Goal: Task Accomplishment & Management: Use online tool/utility

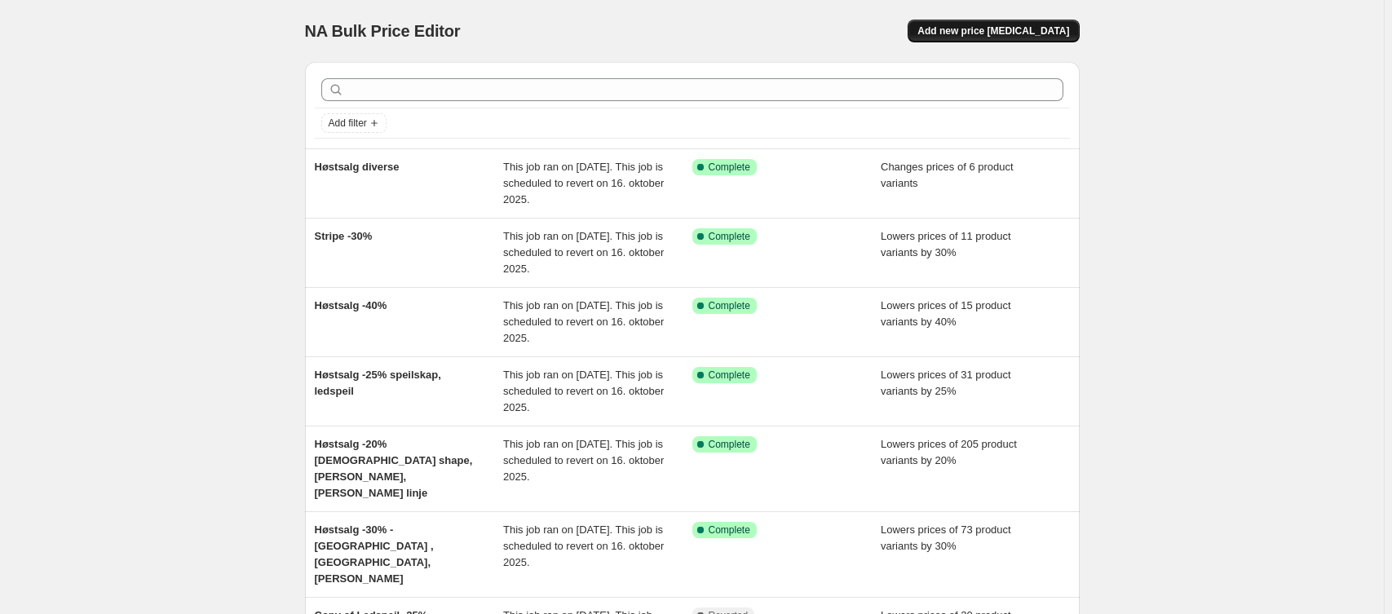
click at [1046, 20] on button "Add new price [MEDICAL_DATA]" at bounding box center [993, 31] width 171 height 23
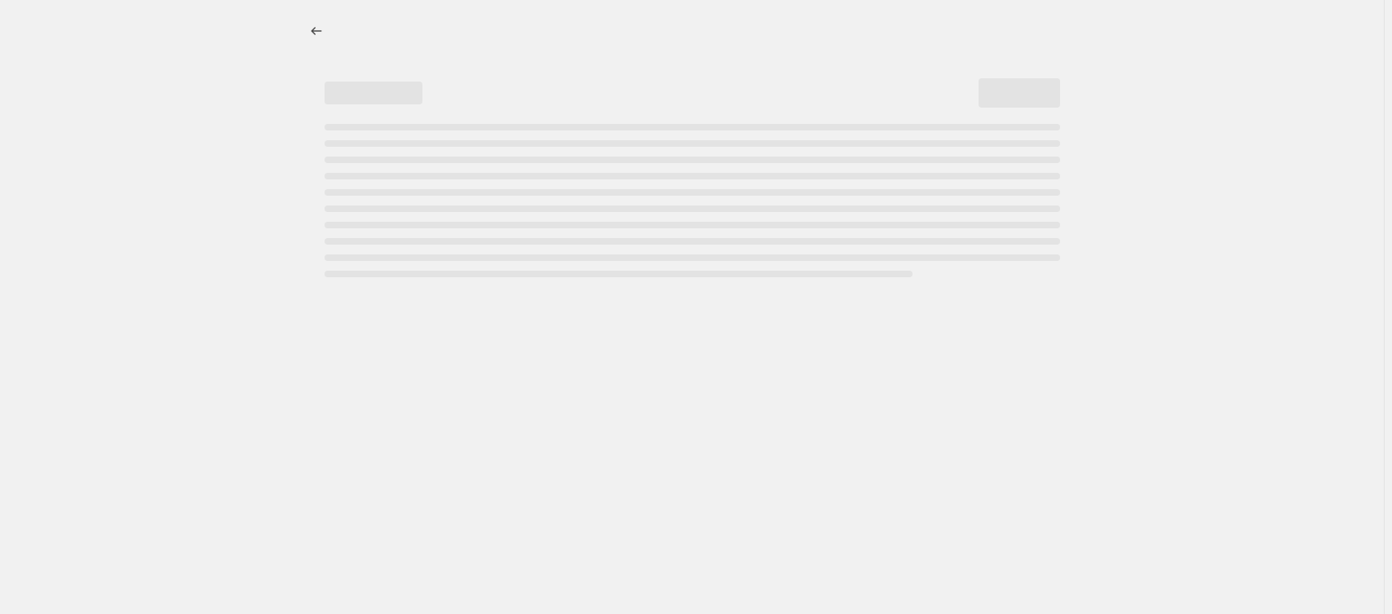
select select "percentage"
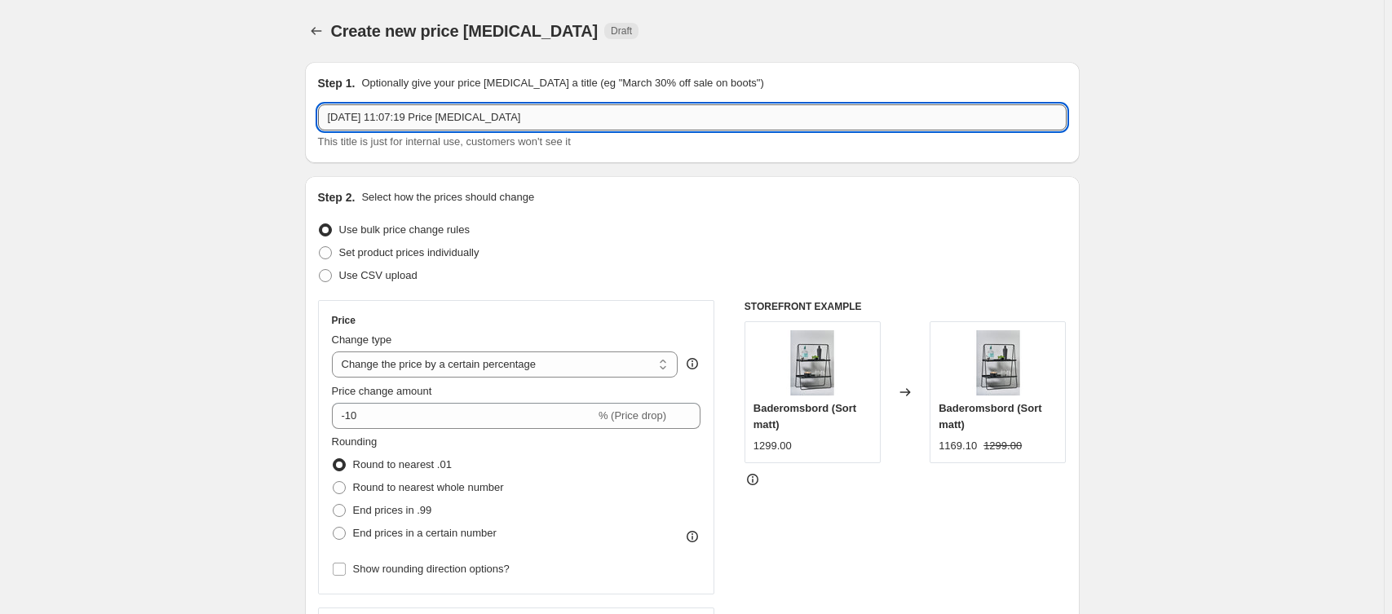
drag, startPoint x: 554, startPoint y: 117, endPoint x: 336, endPoint y: 126, distance: 218.0
click at [336, 126] on input "[DATE] 11:07:19 Price [MEDICAL_DATA]" at bounding box center [692, 117] width 749 height 26
type input "1"
drag, startPoint x: 356, startPoint y: 121, endPoint x: 312, endPoint y: 122, distance: 43.3
click at [312, 122] on div "Step 1. Optionally give your price [MEDICAL_DATA] a title (eg "March 30% off sa…" at bounding box center [692, 112] width 775 height 101
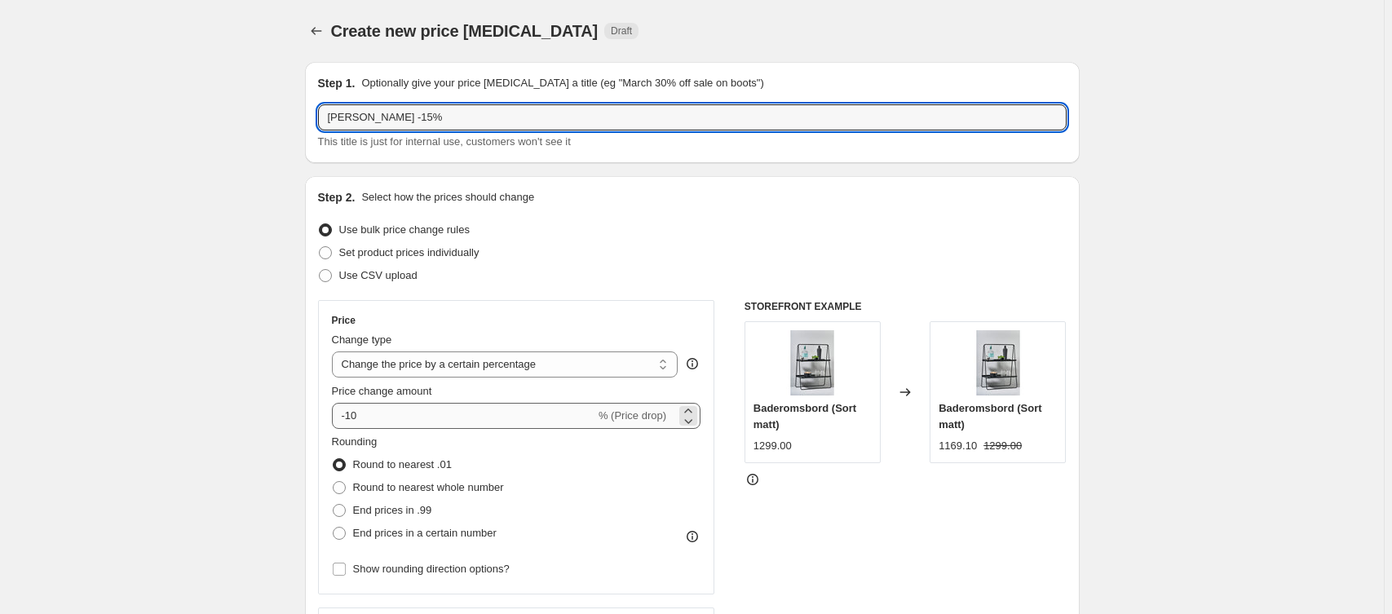
type input "[PERSON_NAME] -15%"
click at [382, 420] on input "-10" at bounding box center [463, 416] width 263 height 26
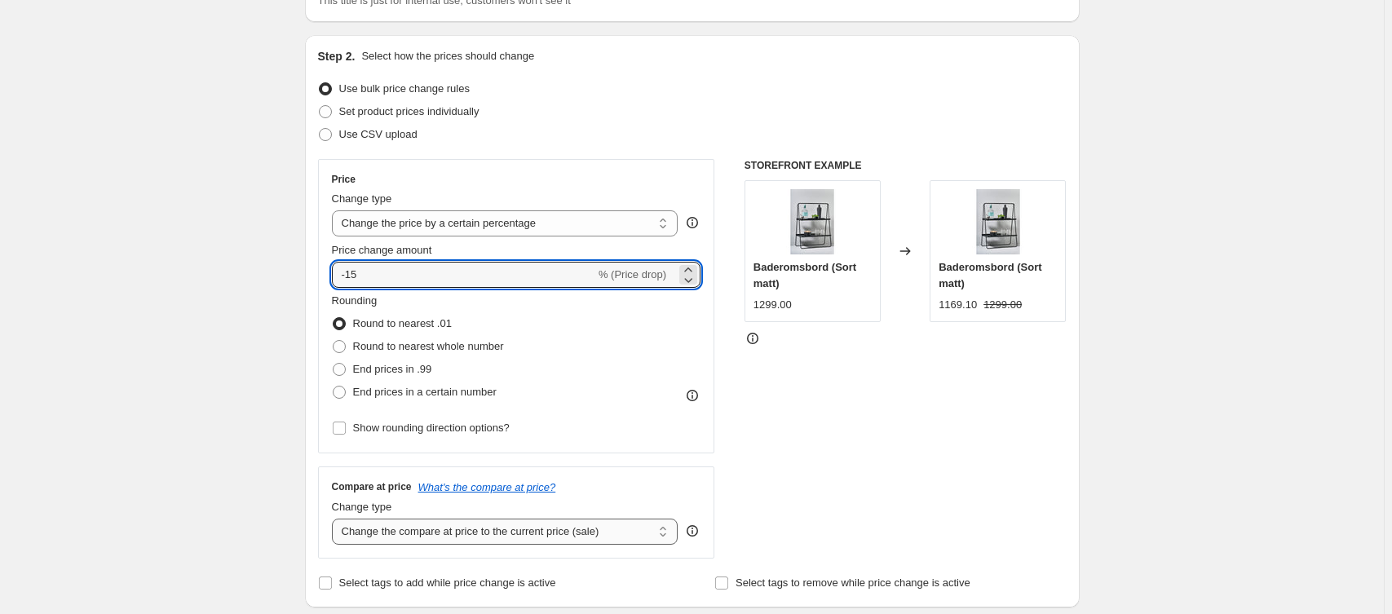
scroll to position [172, 0]
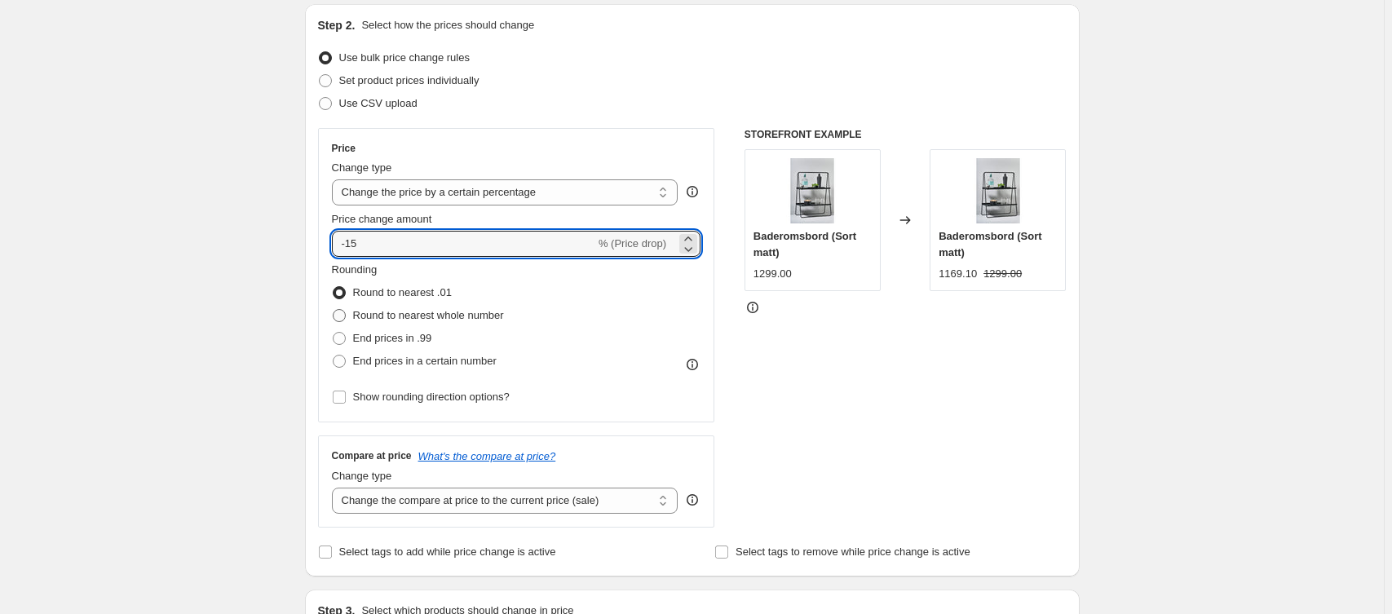
type input "-15"
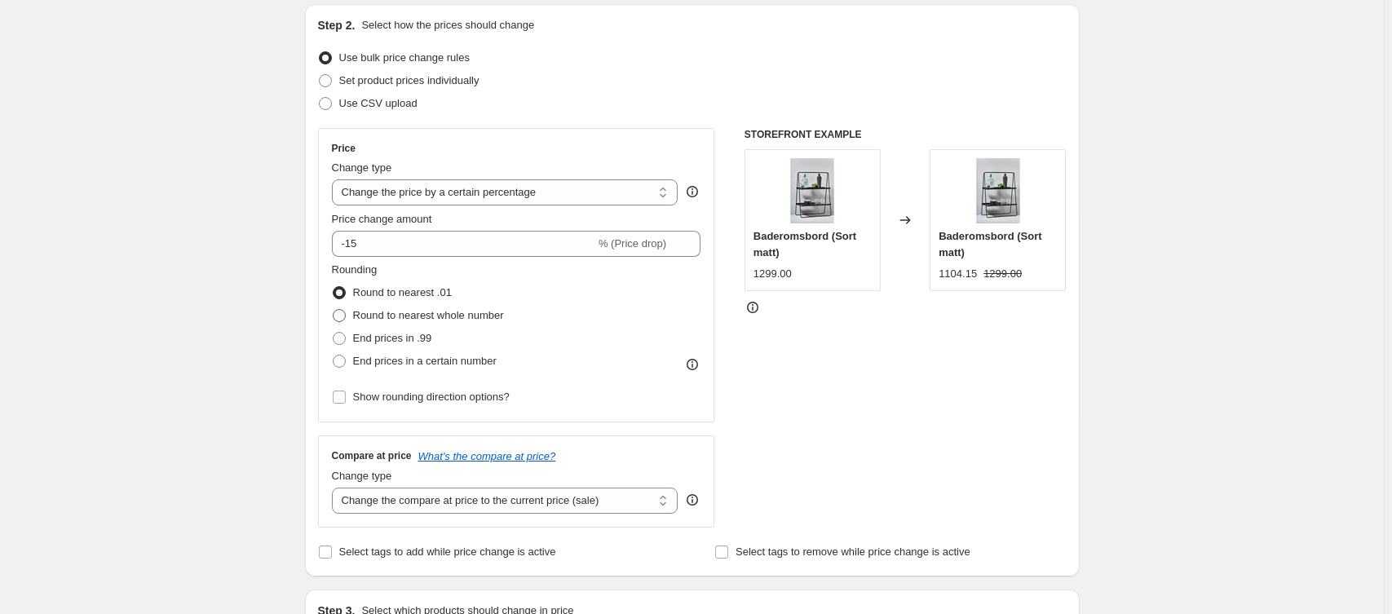
click at [446, 324] on label "Round to nearest whole number" at bounding box center [418, 315] width 172 height 23
click at [334, 310] on input "Round to nearest whole number" at bounding box center [333, 309] width 1 height 1
radio input "true"
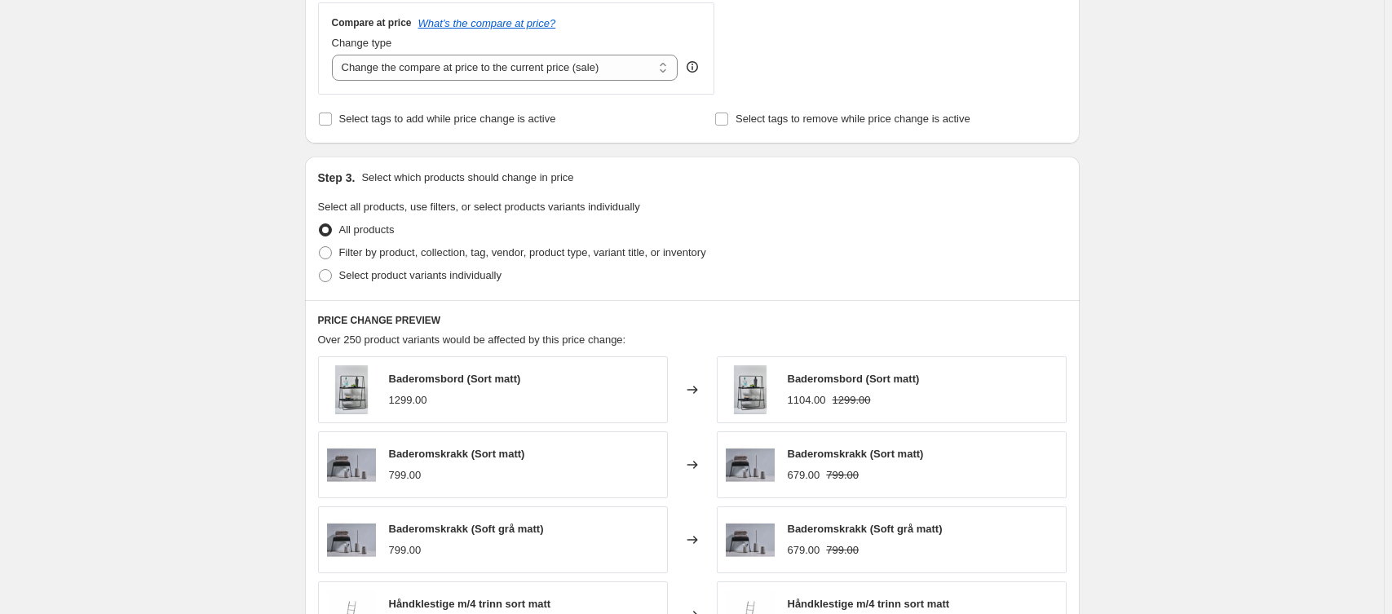
scroll to position [519, 0]
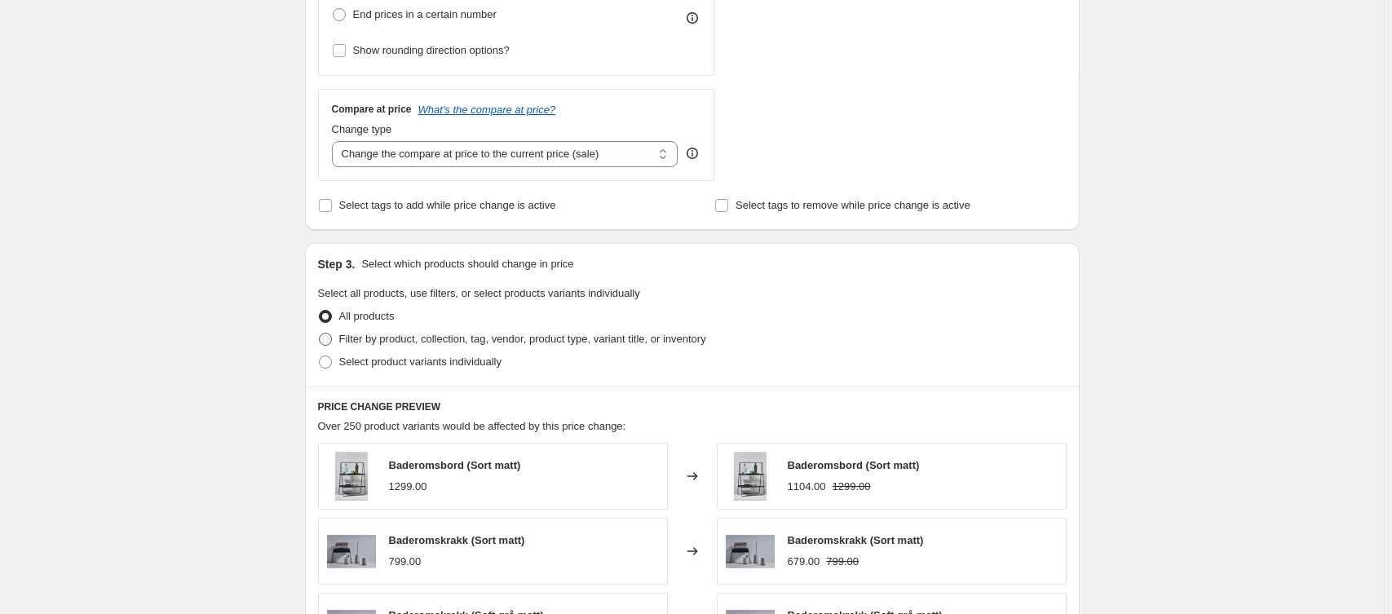
click at [432, 343] on span "Filter by product, collection, tag, vendor, product type, variant title, or inv…" at bounding box center [522, 339] width 367 height 12
click at [320, 334] on input "Filter by product, collection, tag, vendor, product type, variant title, or inv…" at bounding box center [319, 333] width 1 height 1
radio input "true"
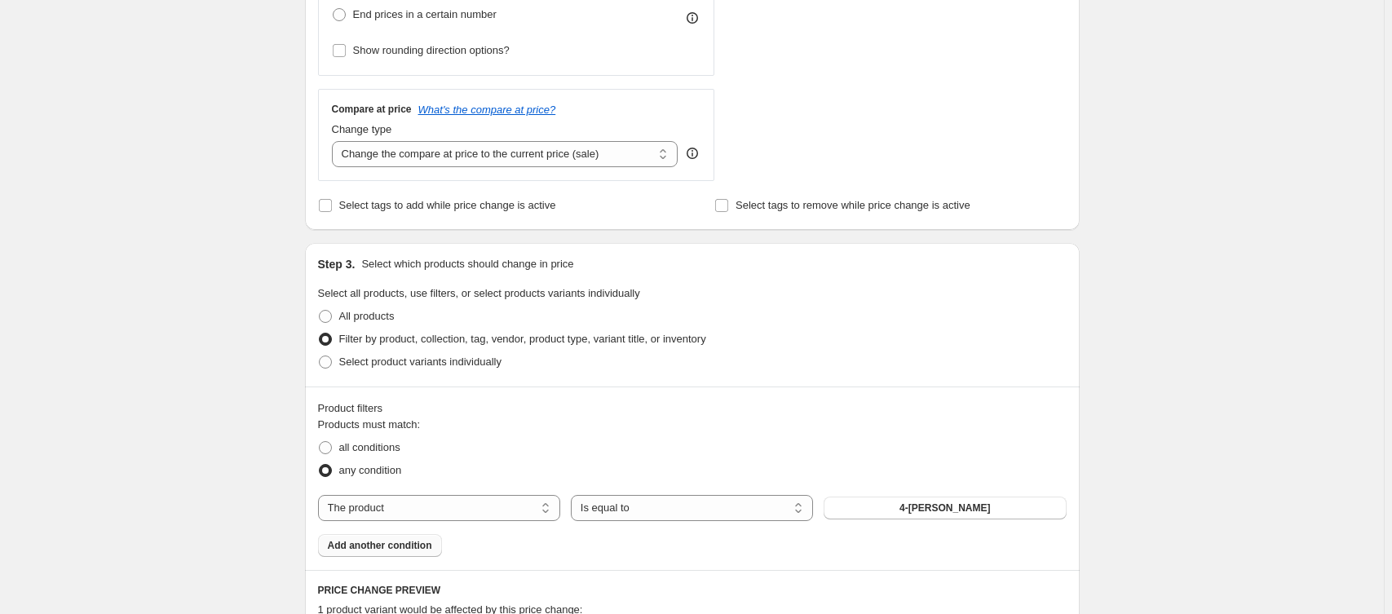
click at [406, 553] on button "Add another condition" at bounding box center [380, 545] width 124 height 23
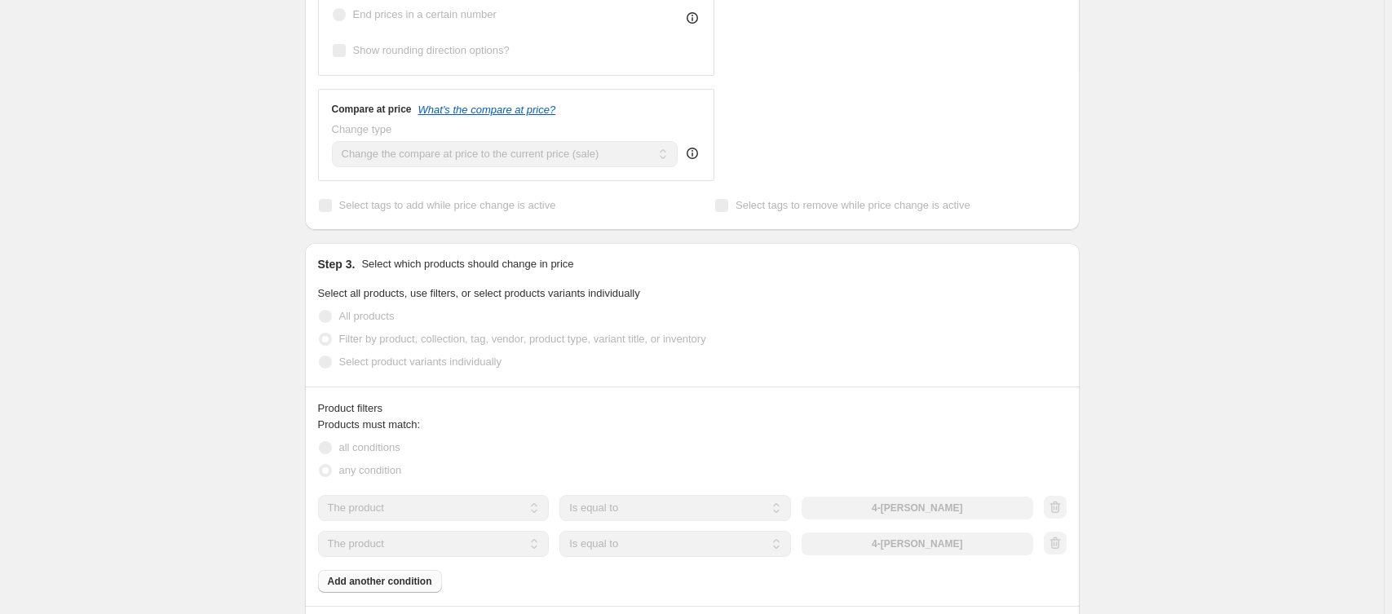
scroll to position [692, 0]
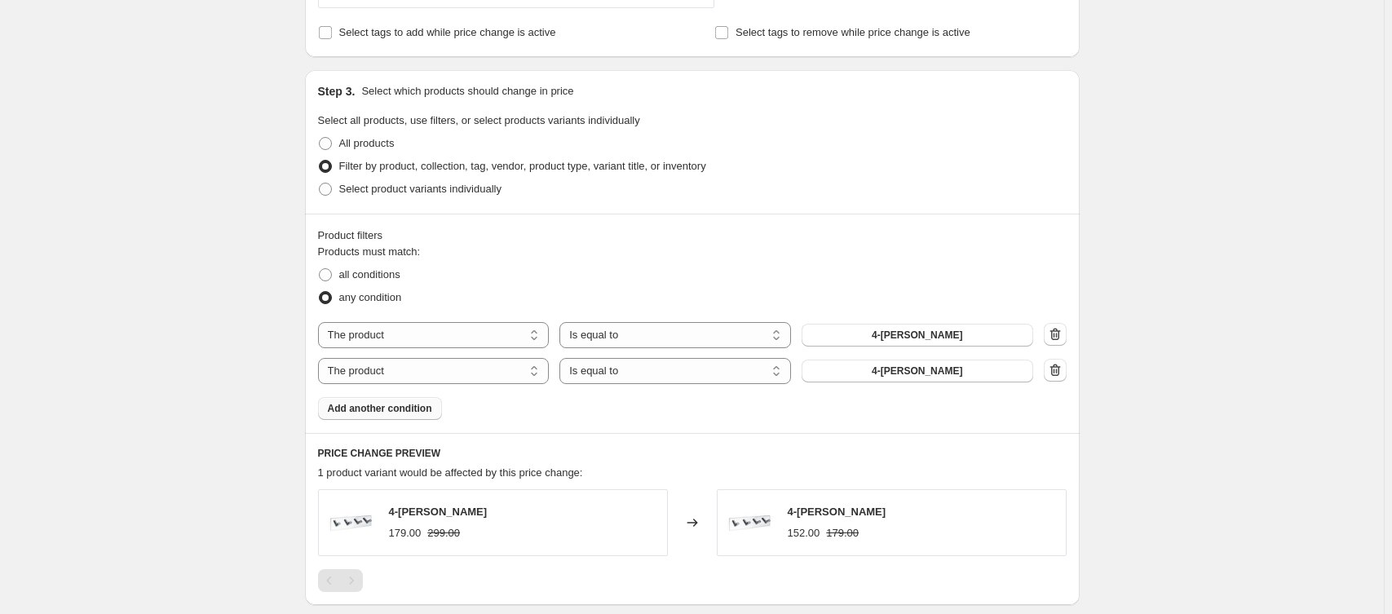
click at [408, 397] on button "Add another condition" at bounding box center [380, 408] width 124 height 23
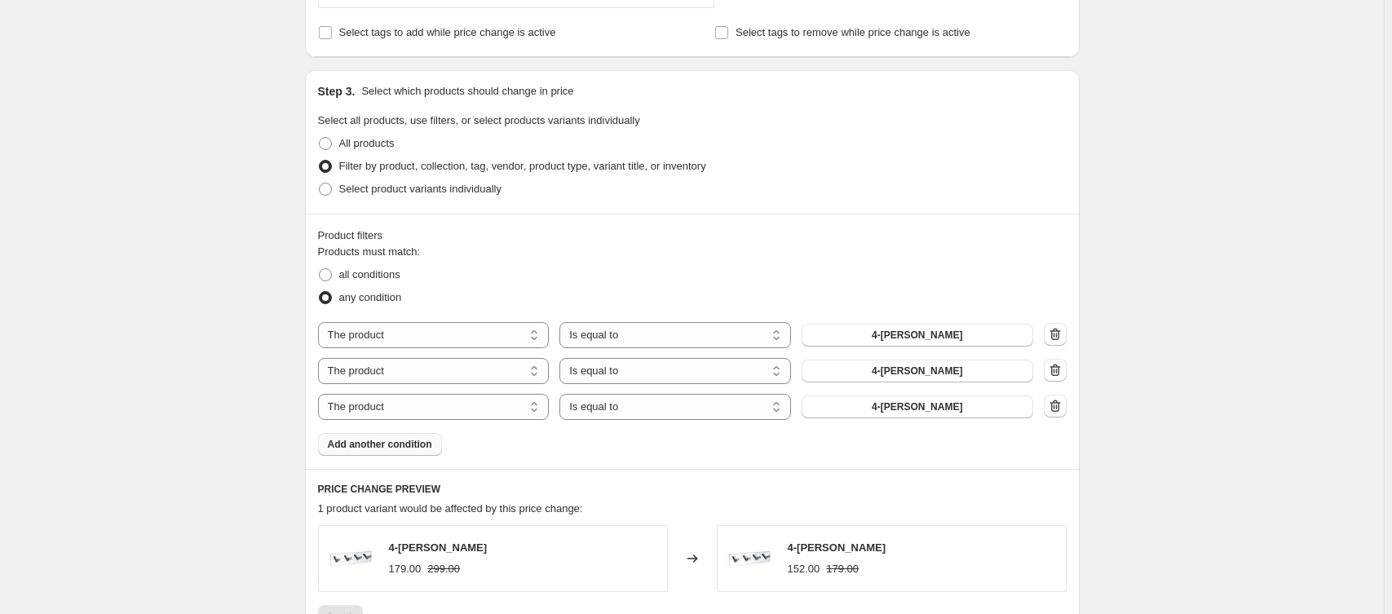
click at [401, 455] on button "Add another condition" at bounding box center [380, 444] width 124 height 23
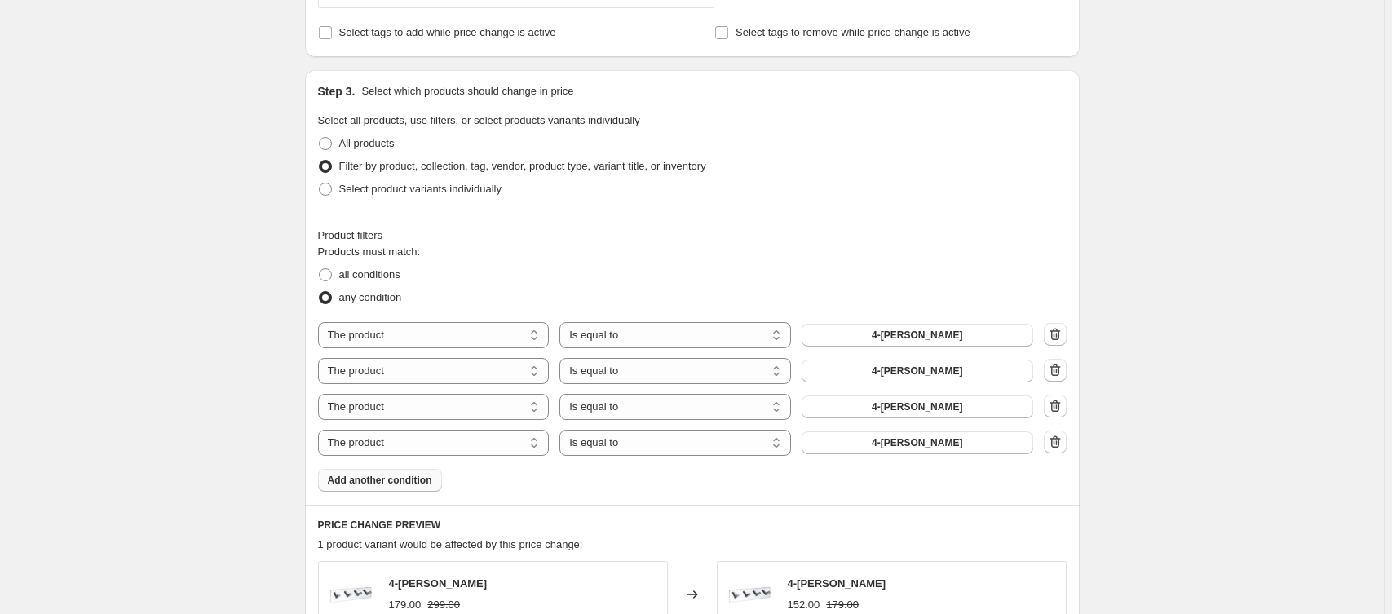
click at [403, 488] on button "Add another condition" at bounding box center [380, 480] width 124 height 23
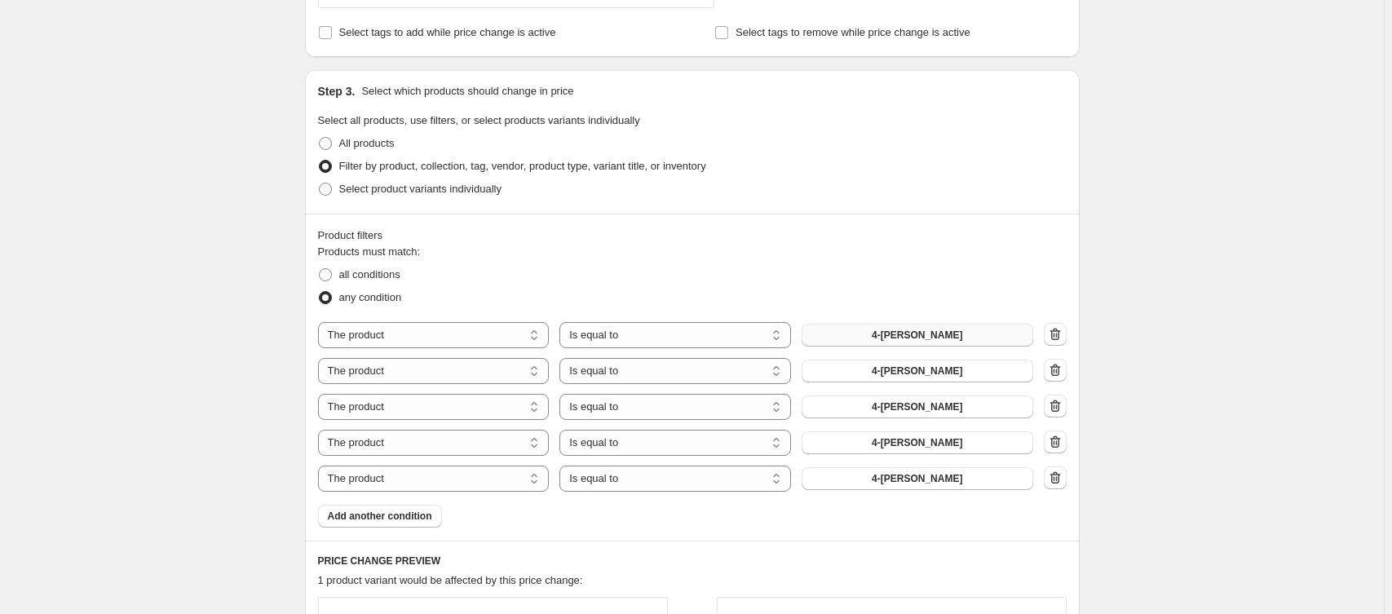
click at [905, 338] on span "4-[PERSON_NAME]" at bounding box center [917, 335] width 91 height 13
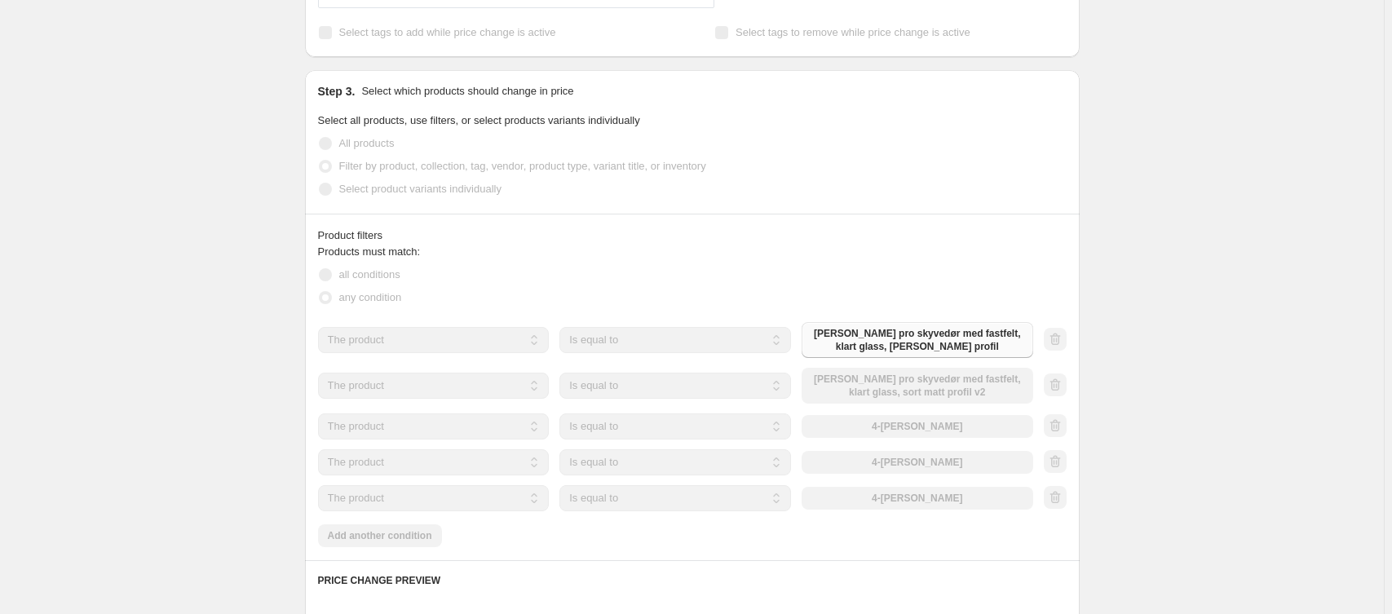
click at [899, 430] on div "The product The product's collection The product's tag The product's vendor The…" at bounding box center [675, 427] width 715 height 26
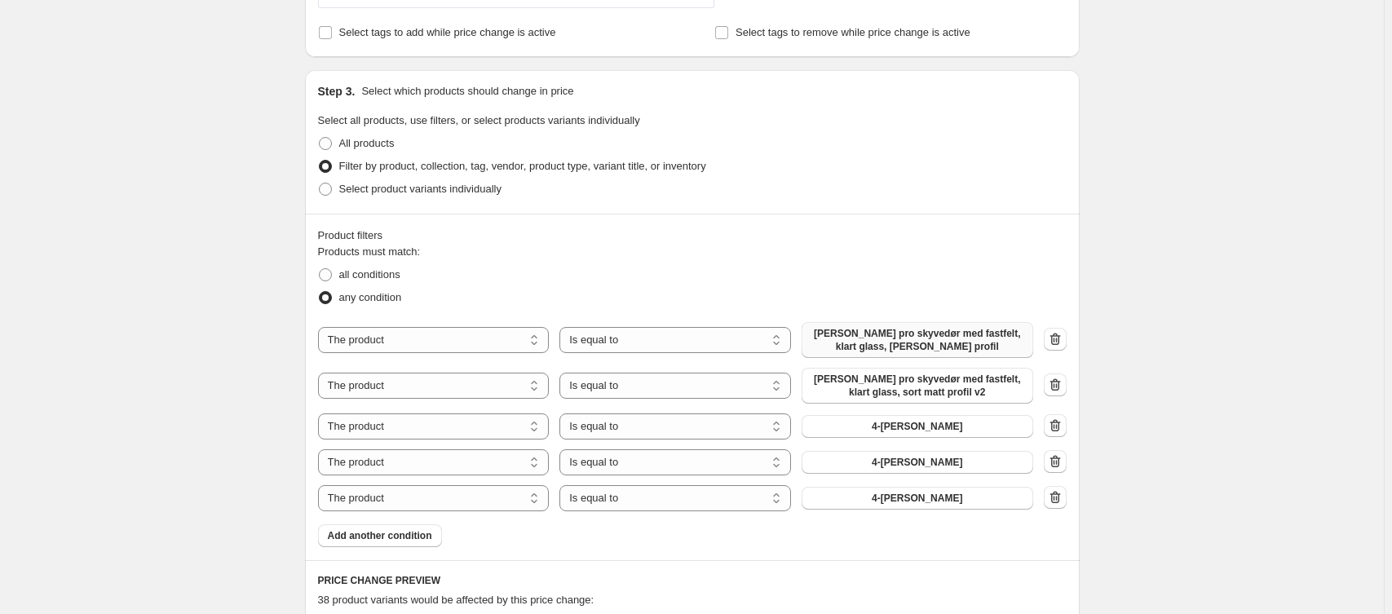
click at [899, 430] on span "4-[PERSON_NAME]" at bounding box center [917, 426] width 91 height 13
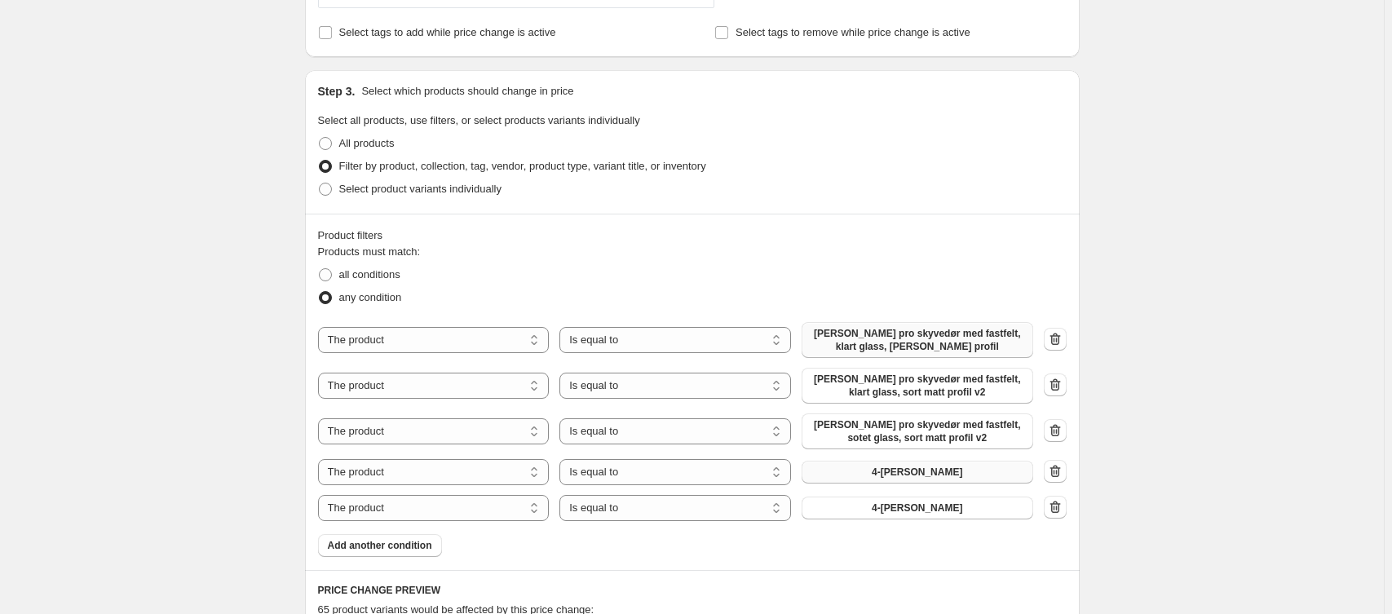
click at [957, 480] on button "4-[PERSON_NAME]" at bounding box center [918, 472] width 232 height 23
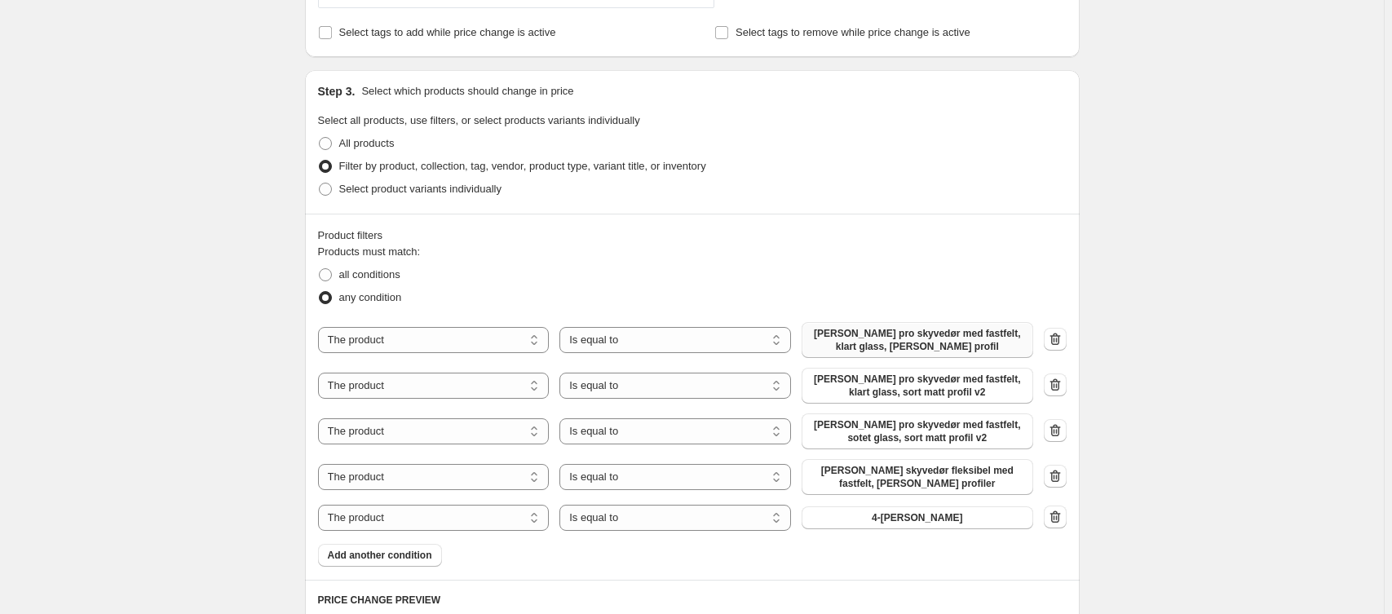
click at [943, 520] on span "4-[PERSON_NAME]" at bounding box center [917, 517] width 91 height 13
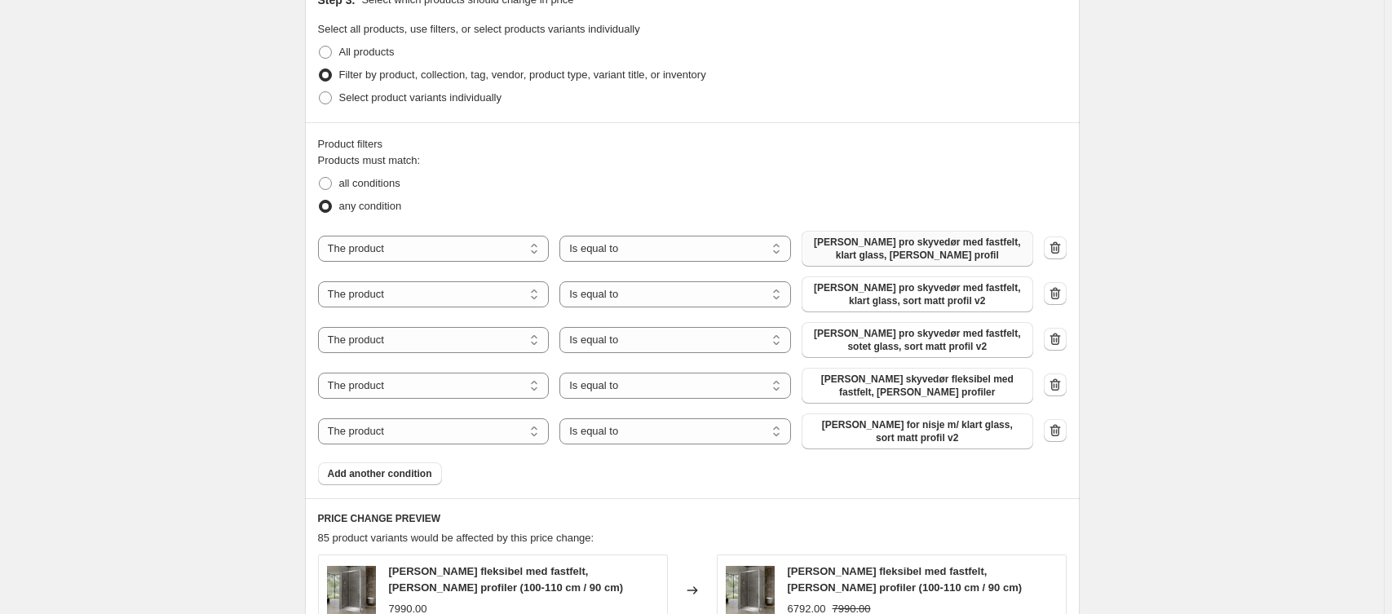
scroll to position [865, 0]
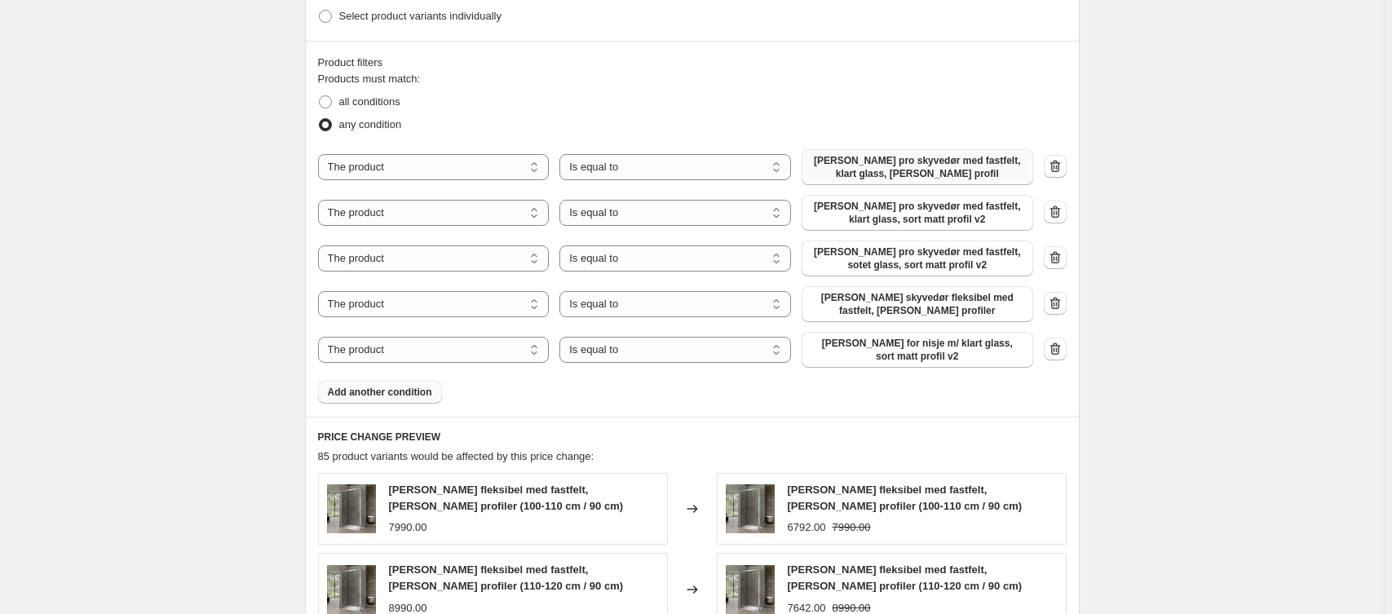
click at [415, 390] on span "Add another condition" at bounding box center [380, 392] width 104 height 13
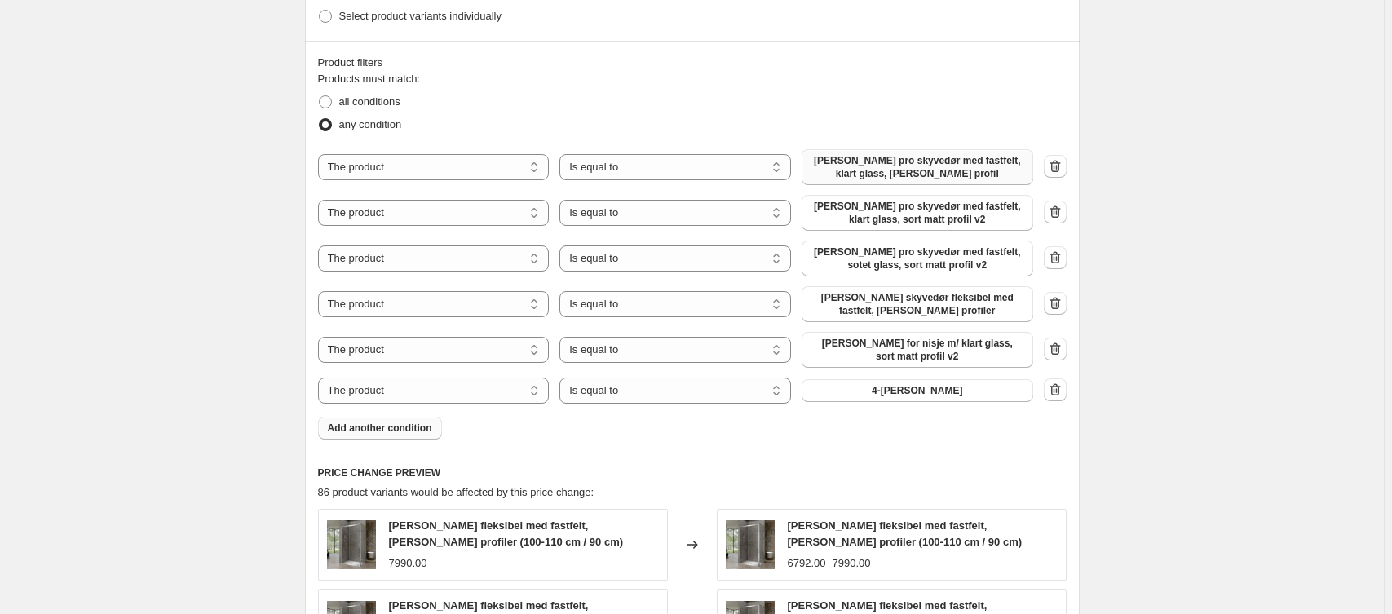
click at [414, 428] on span "Add another condition" at bounding box center [380, 428] width 104 height 13
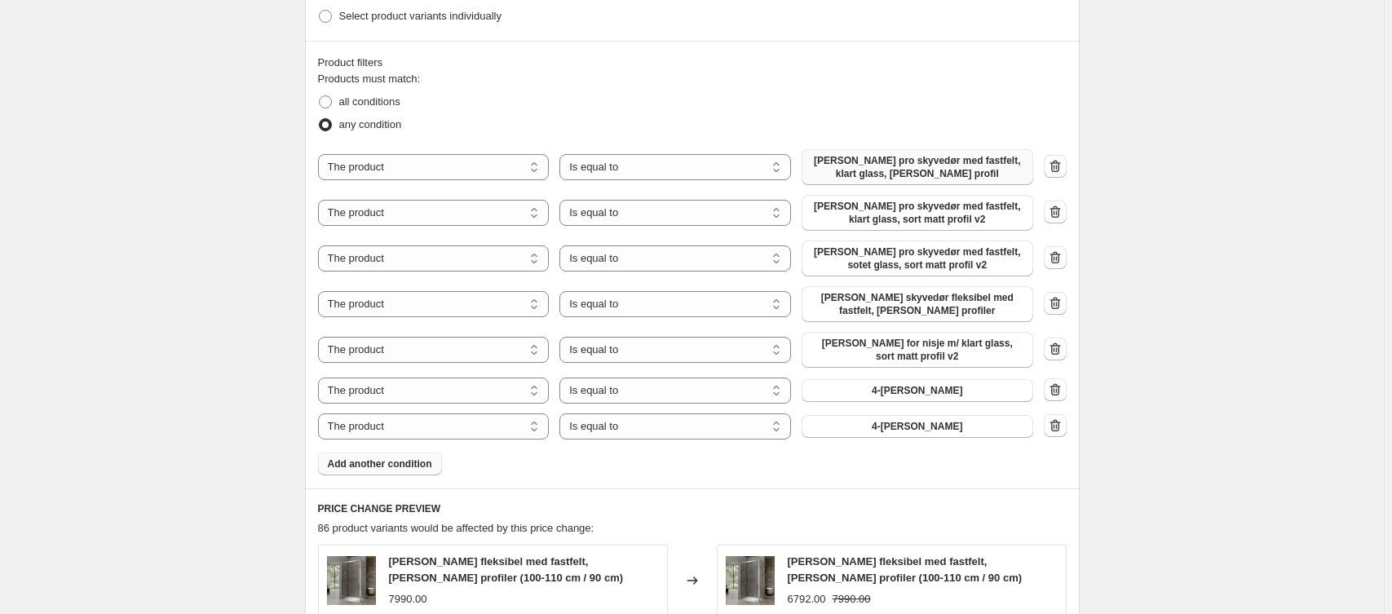
click at [427, 465] on span "Add another condition" at bounding box center [380, 464] width 104 height 13
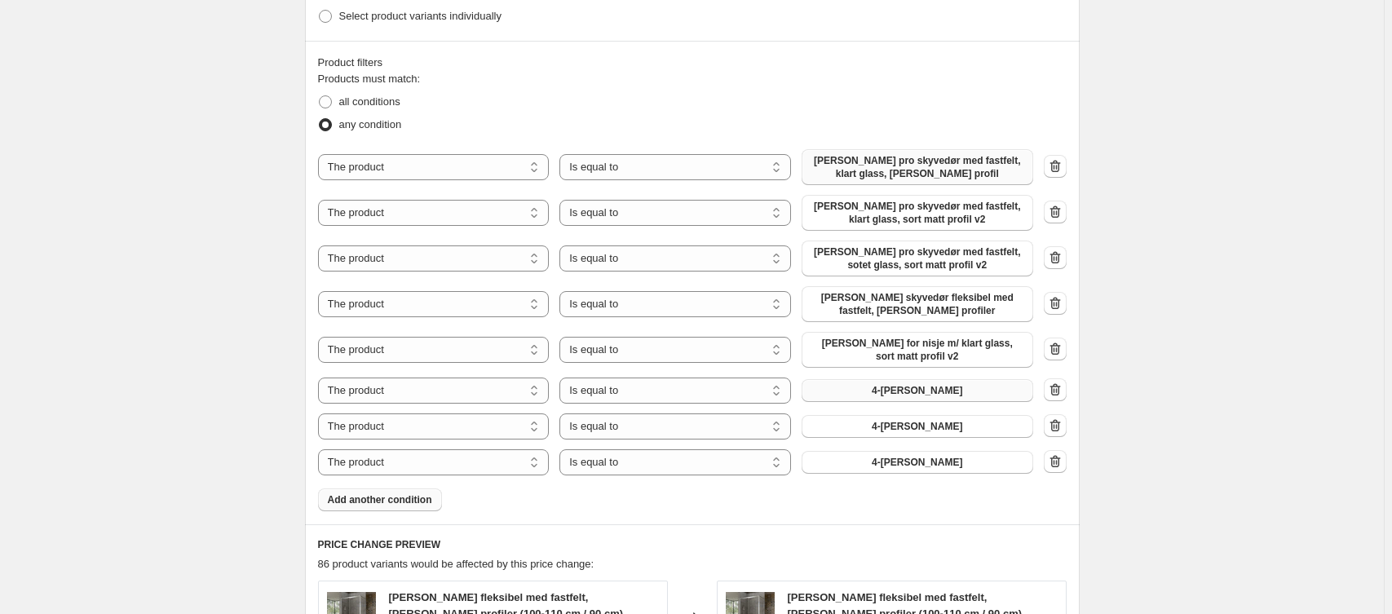
click at [914, 389] on span "4-[PERSON_NAME]" at bounding box center [917, 390] width 91 height 13
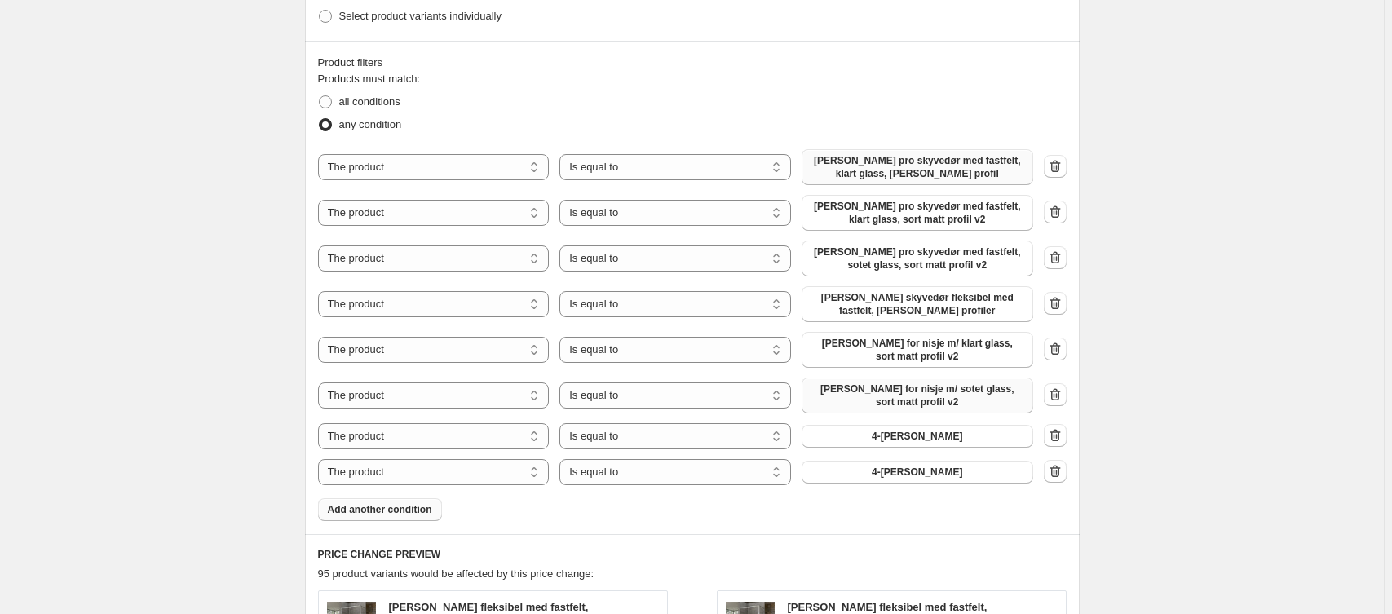
click at [932, 438] on span "4-[PERSON_NAME]" at bounding box center [917, 436] width 91 height 13
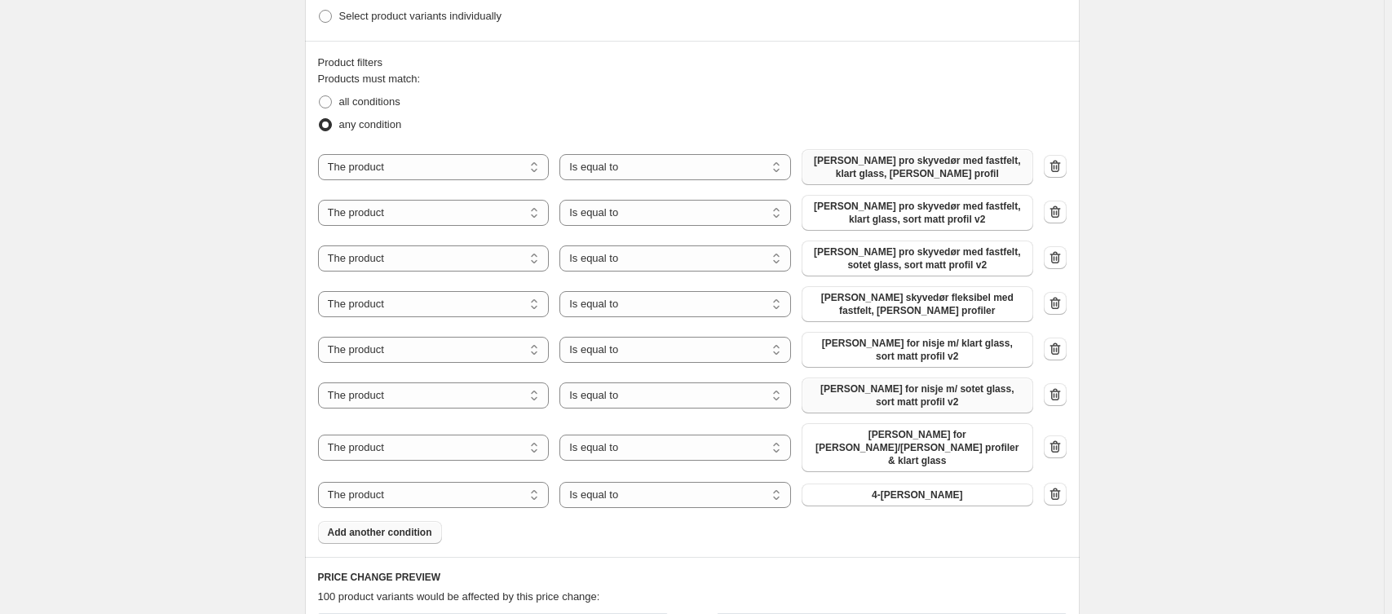
click at [1062, 489] on button "button" at bounding box center [1055, 494] width 23 height 23
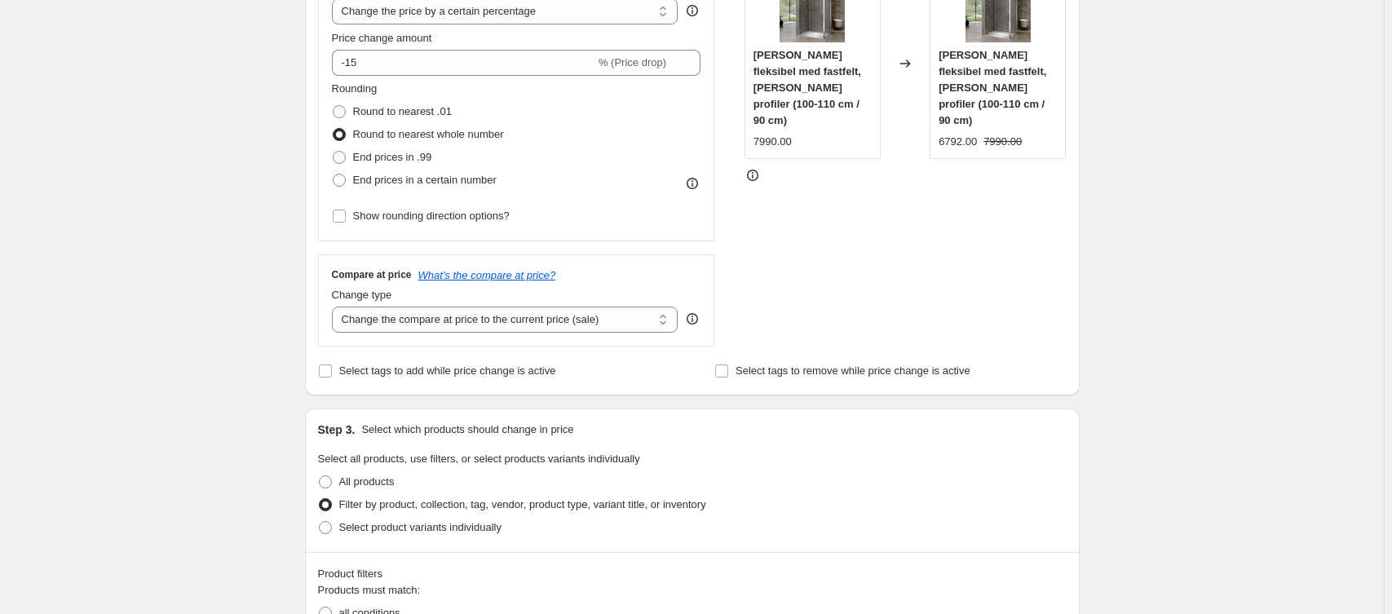
scroll to position [172, 0]
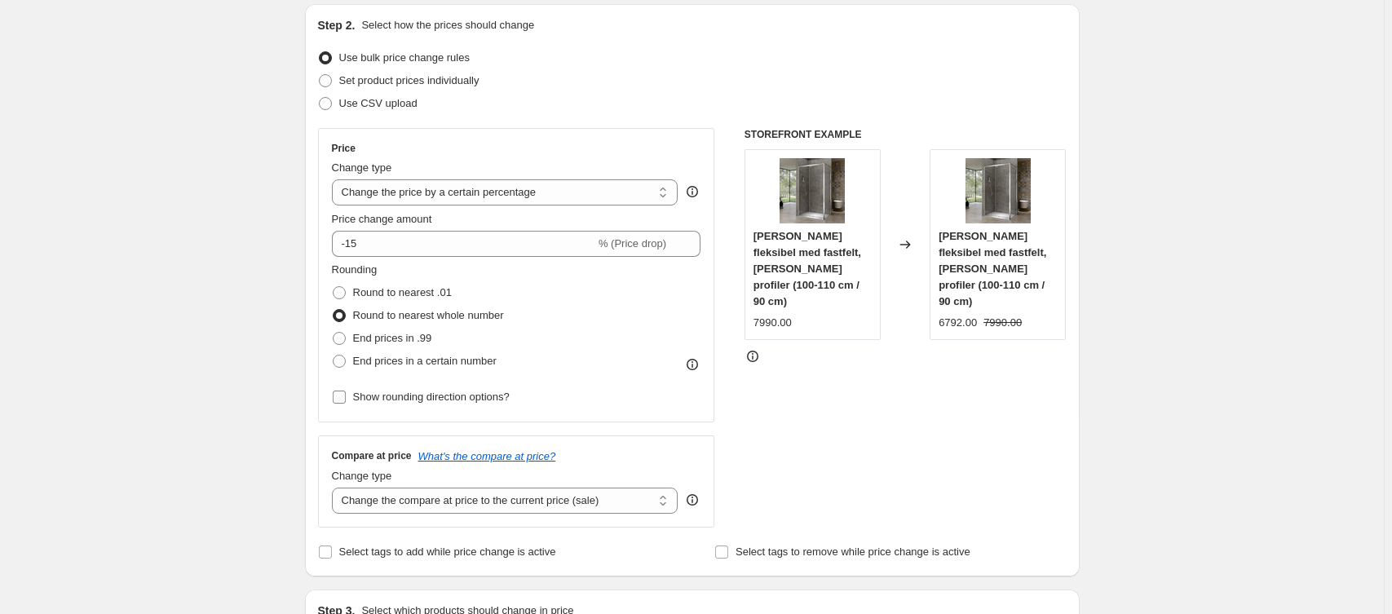
click at [415, 386] on label "Show rounding direction options?" at bounding box center [421, 397] width 178 height 23
click at [346, 391] on input "Show rounding direction options?" at bounding box center [339, 397] width 13 height 13
checkbox input "true"
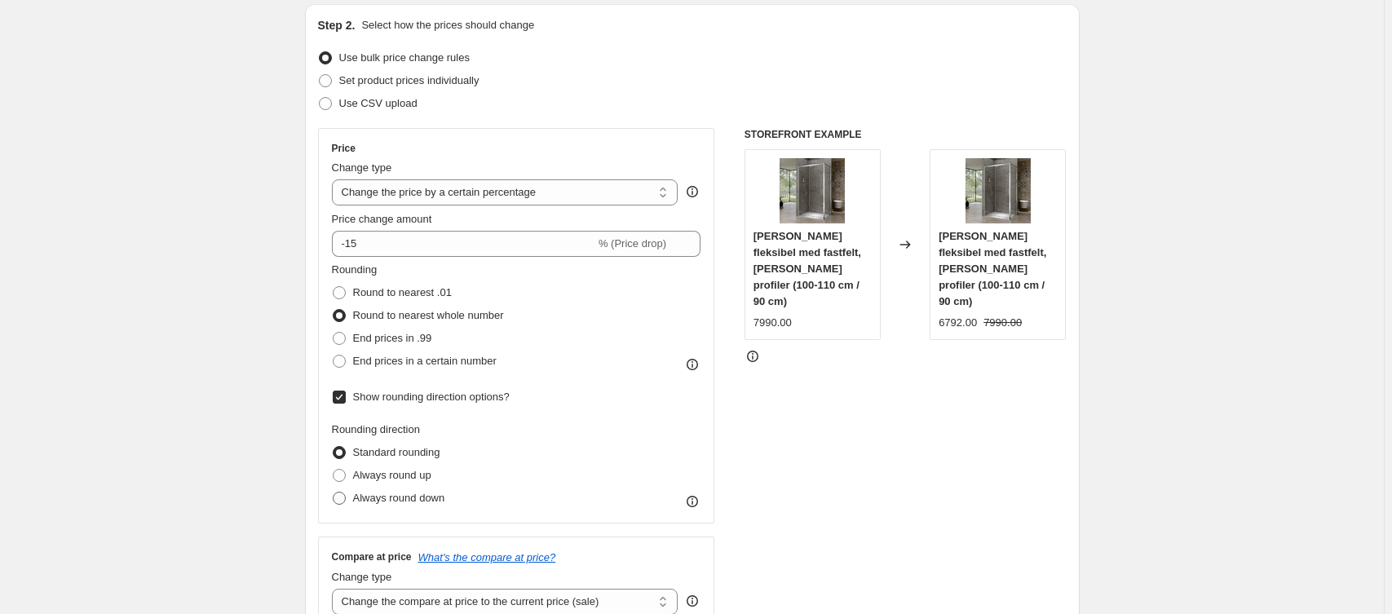
click at [414, 496] on span "Always round down" at bounding box center [399, 498] width 92 height 12
click at [334, 493] on input "Always round down" at bounding box center [333, 492] width 1 height 1
radio input "true"
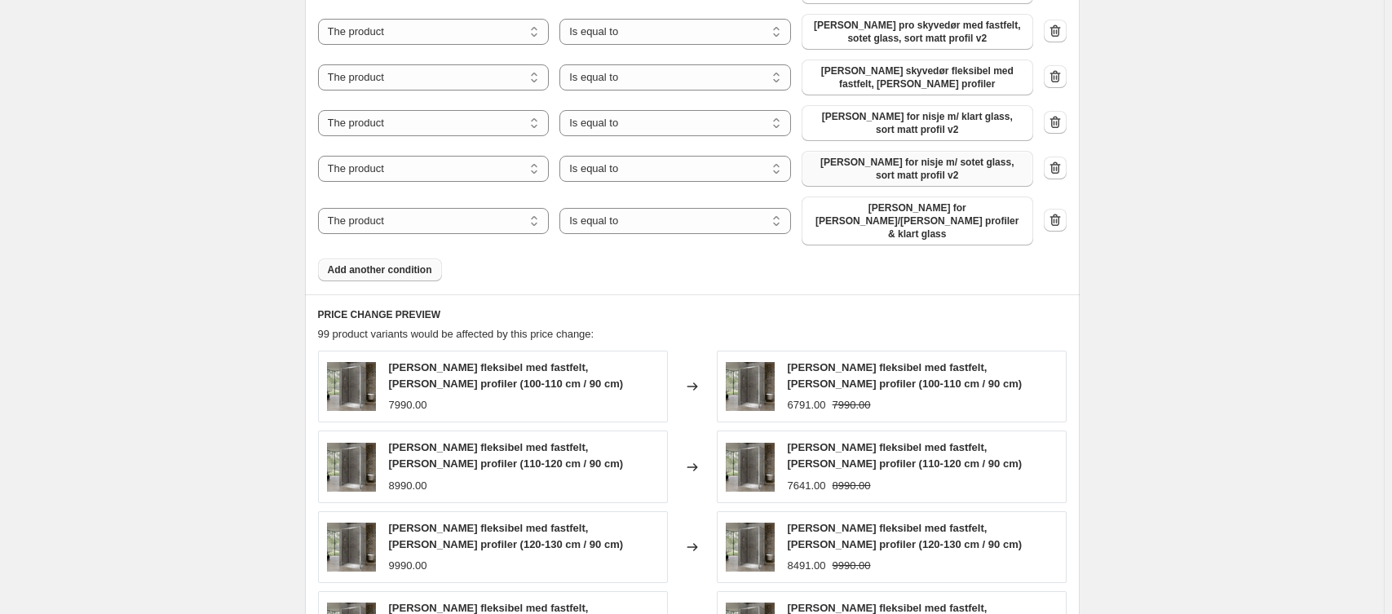
scroll to position [1609, 0]
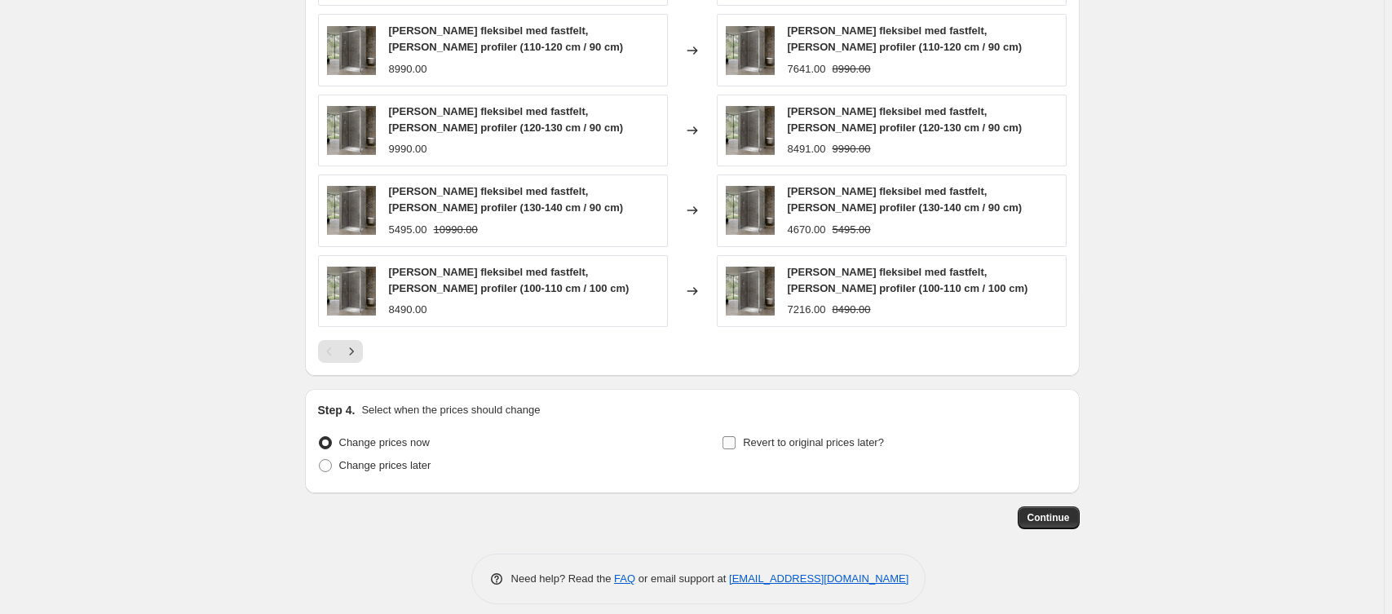
drag, startPoint x: 788, startPoint y: 427, endPoint x: 812, endPoint y: 436, distance: 26.4
click at [788, 436] on span "Revert to original prices later?" at bounding box center [813, 442] width 141 height 12
click at [736, 436] on input "Revert to original prices later?" at bounding box center [729, 442] width 13 height 13
checkbox input "true"
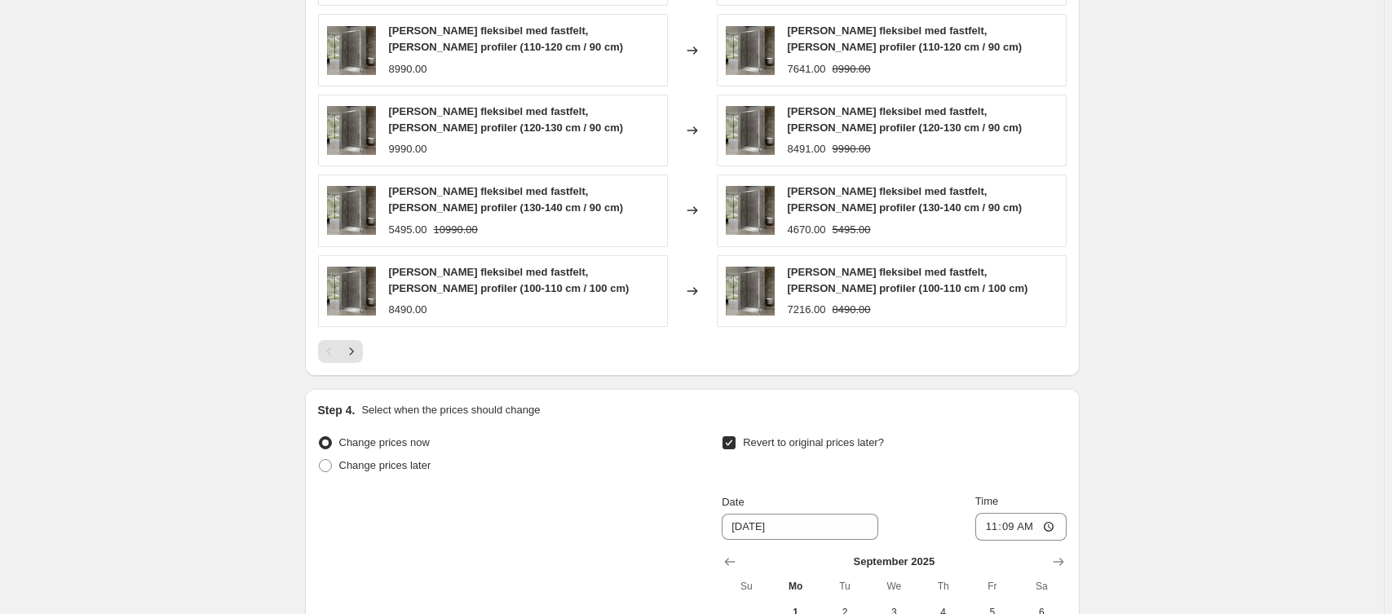
scroll to position [1888, 0]
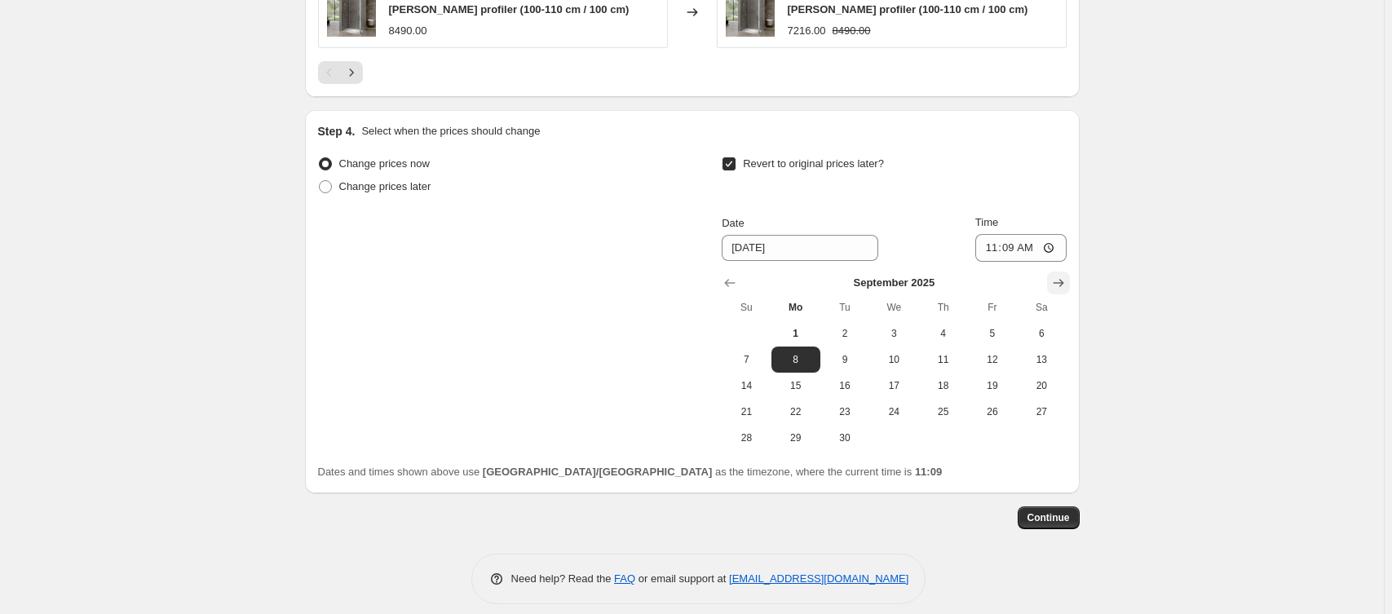
click at [1061, 275] on icon "Show next month, October 2025" at bounding box center [1059, 283] width 16 height 16
click at [956, 379] on span "16" at bounding box center [943, 385] width 36 height 13
type input "[DATE]"
click at [1020, 237] on input "11:09" at bounding box center [1021, 248] width 91 height 28
type input "01:00"
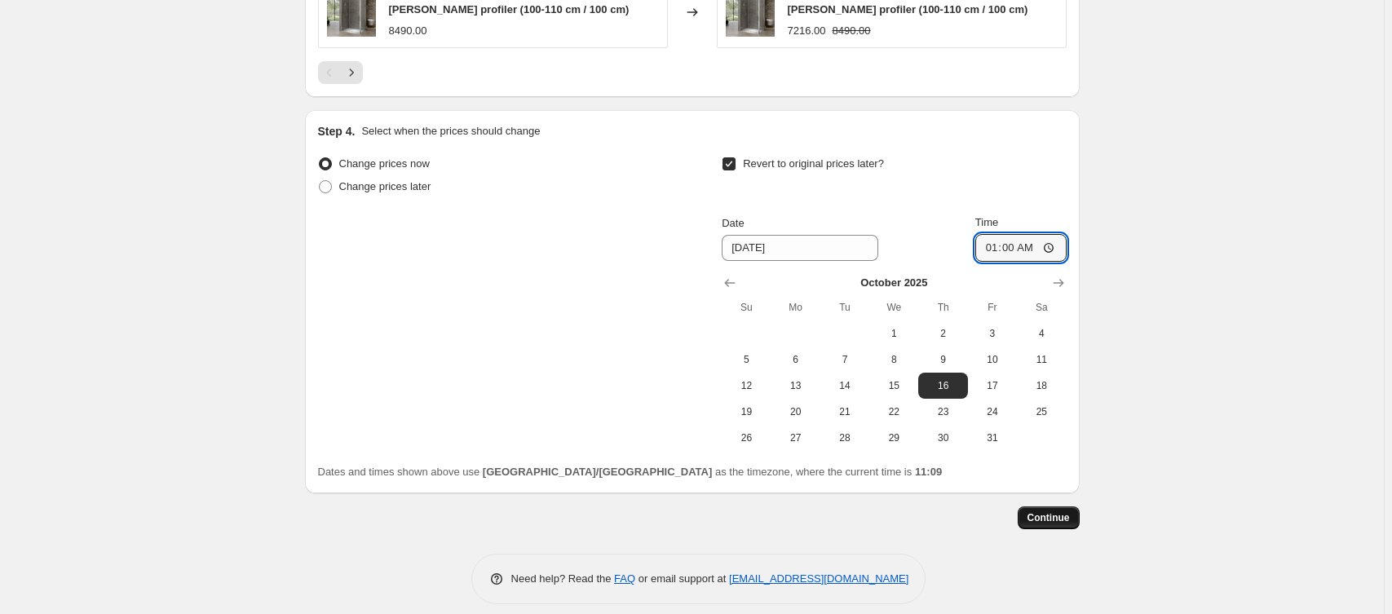
click at [1046, 511] on span "Continue" at bounding box center [1049, 517] width 42 height 13
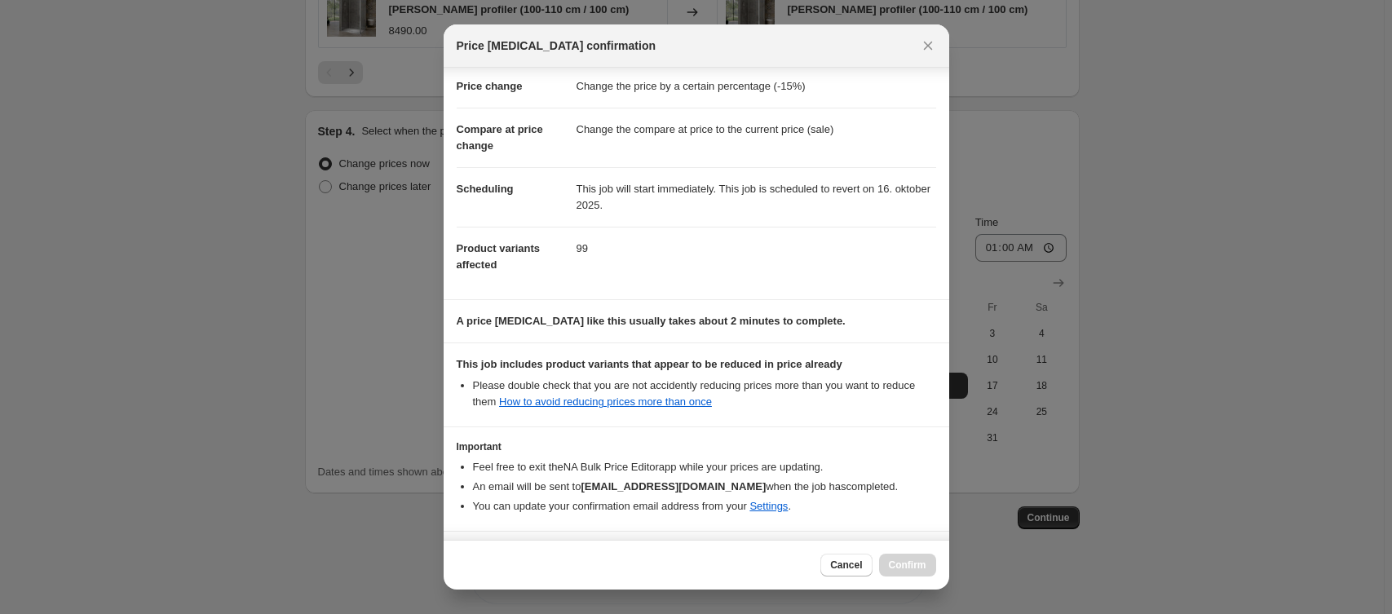
scroll to position [88, 0]
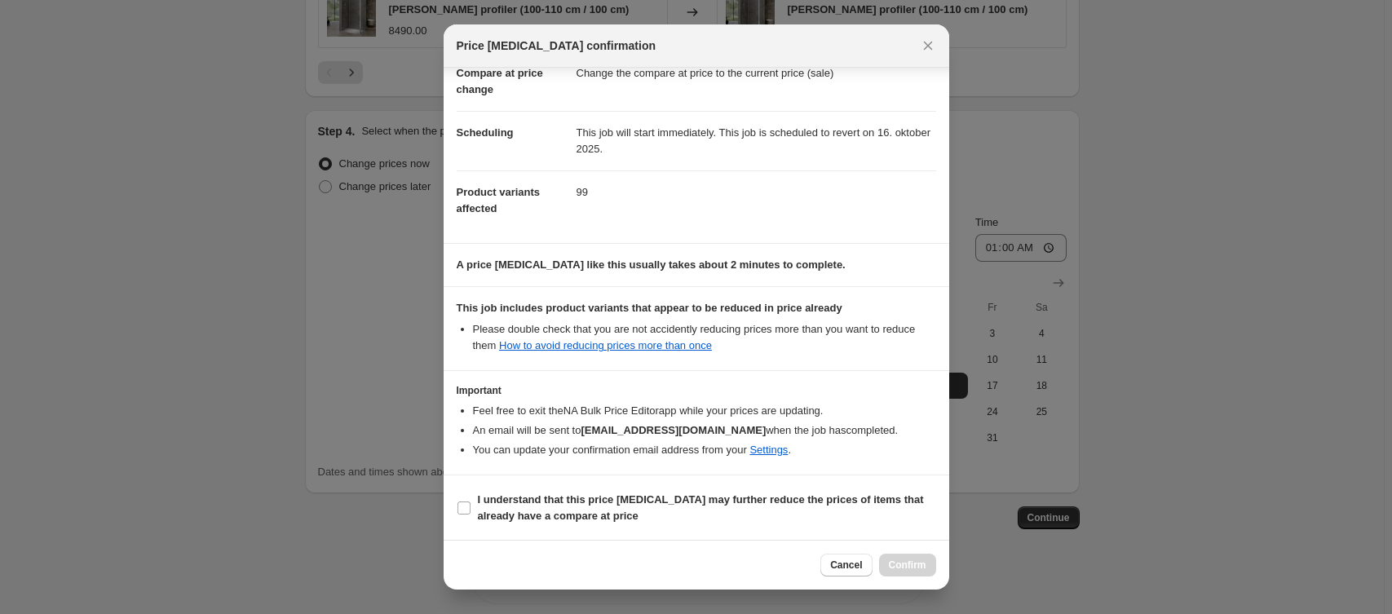
click at [542, 527] on section "I understand that this price [MEDICAL_DATA] may further reduce the prices of it…" at bounding box center [697, 508] width 506 height 65
click at [546, 522] on span "I understand that this price [MEDICAL_DATA] may further reduce the prices of it…" at bounding box center [707, 508] width 458 height 33
click at [471, 515] on input "I understand that this price [MEDICAL_DATA] may further reduce the prices of it…" at bounding box center [464, 508] width 13 height 13
checkbox input "true"
click at [253, 224] on div at bounding box center [696, 307] width 1392 height 614
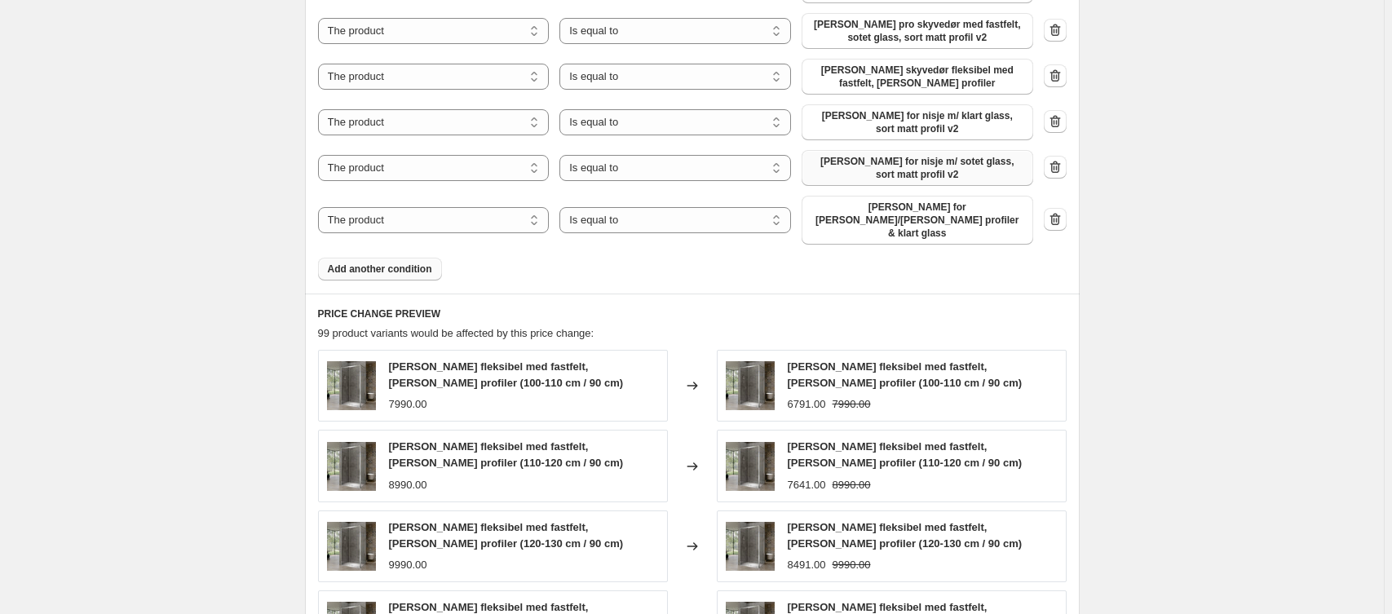
scroll to position [1023, 0]
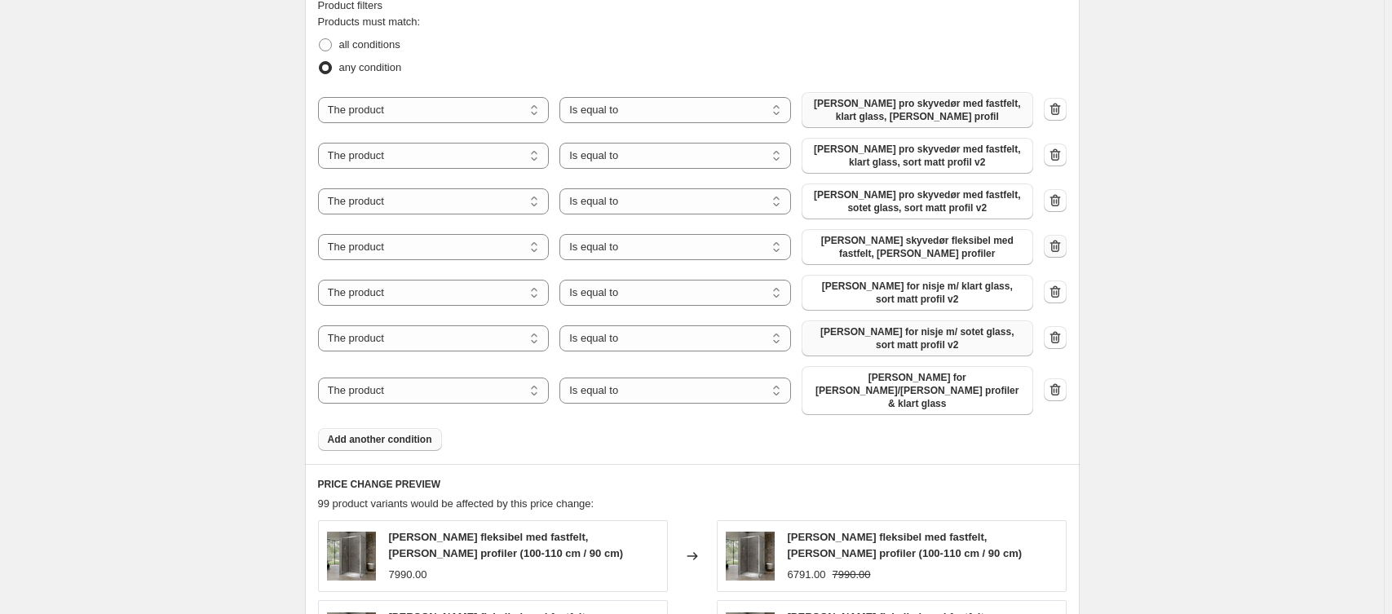
click at [1060, 246] on icon "button" at bounding box center [1055, 246] width 16 height 16
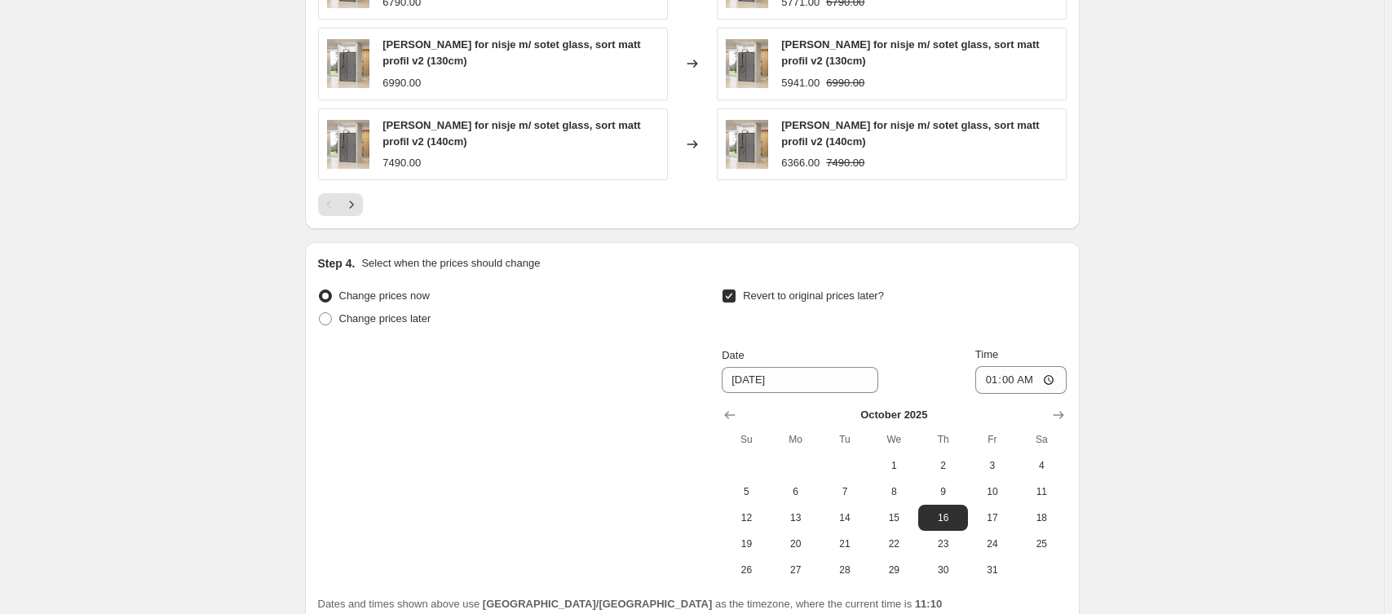
scroll to position [1843, 0]
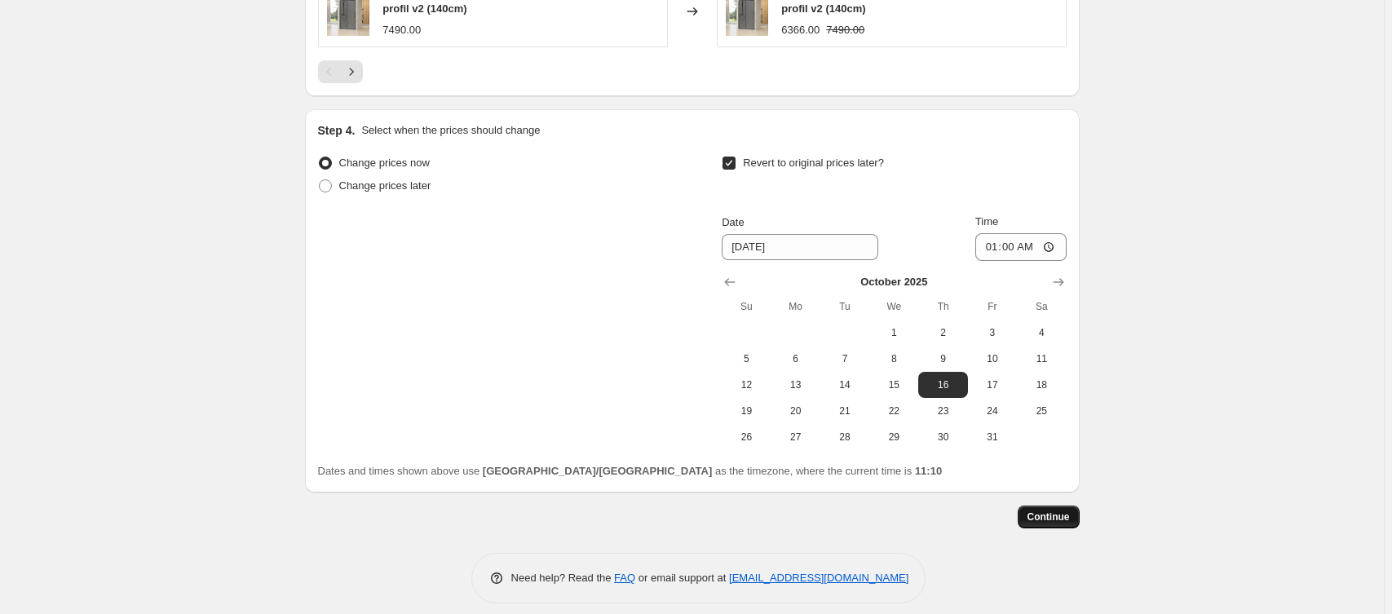
click at [1044, 511] on span "Continue" at bounding box center [1049, 517] width 42 height 13
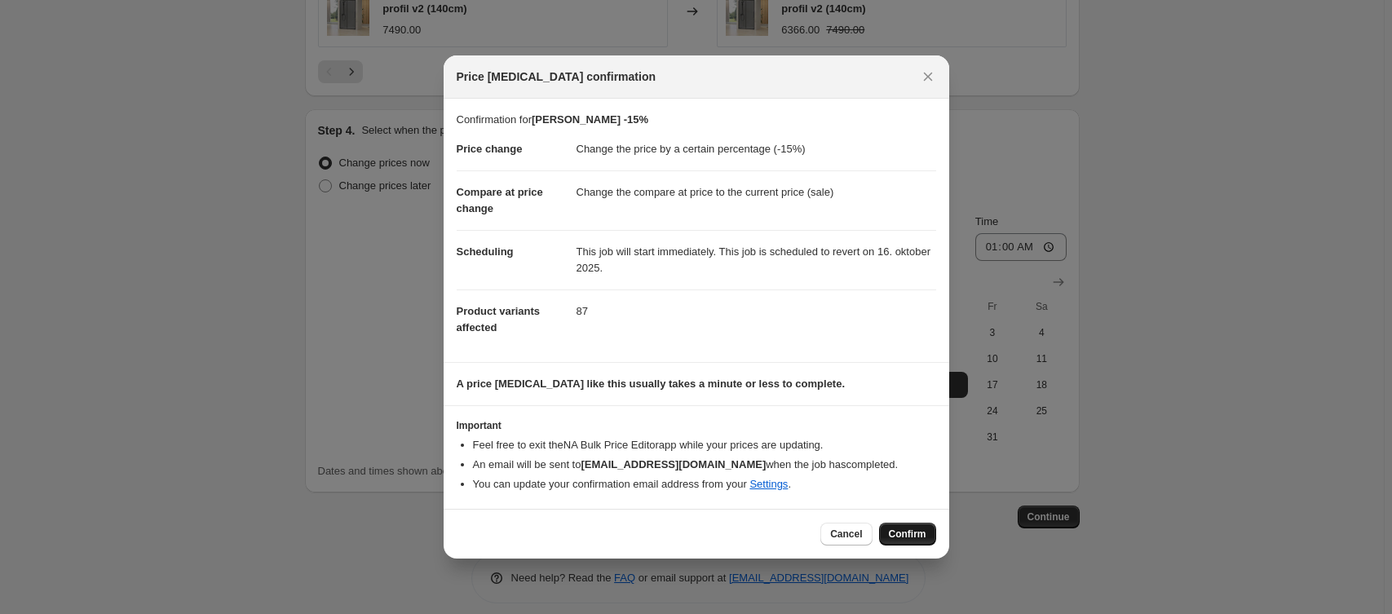
click at [920, 540] on span "Confirm" at bounding box center [908, 534] width 38 height 13
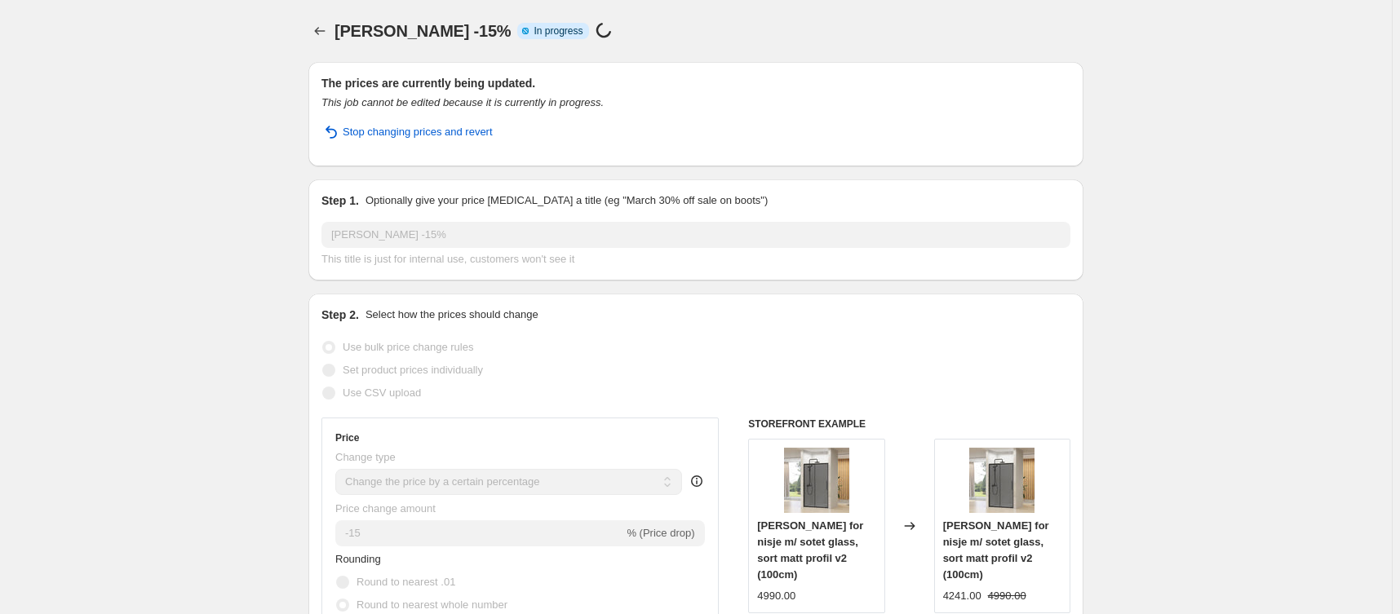
select select "percentage"
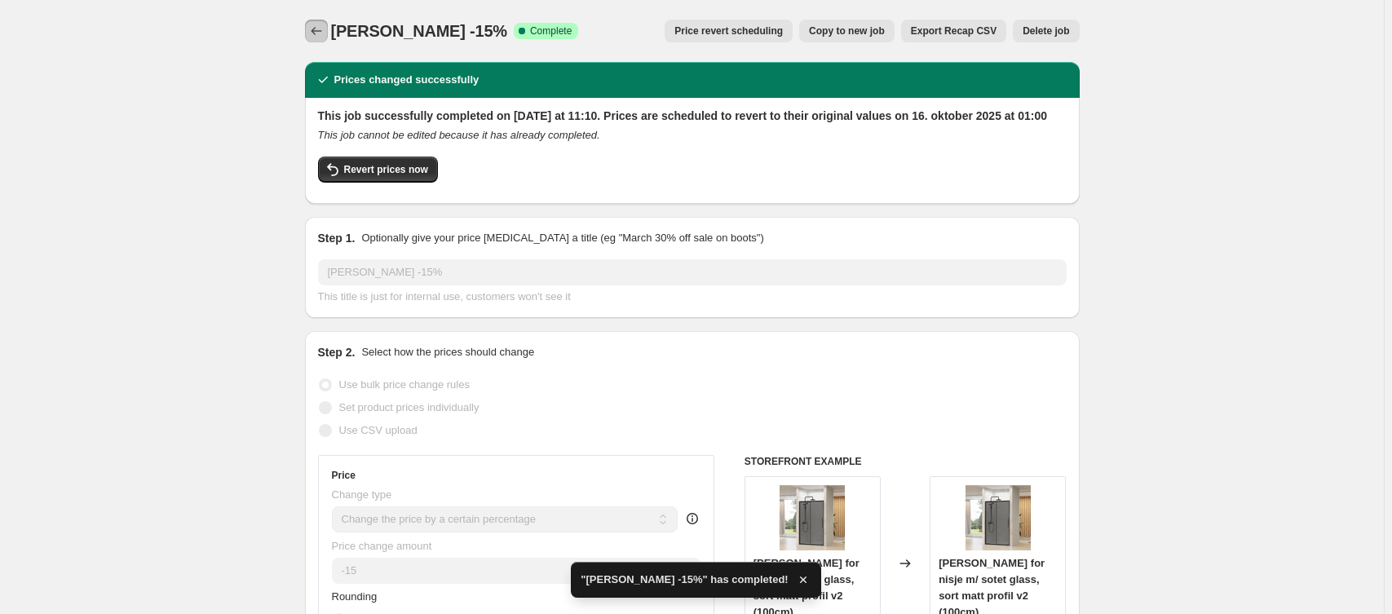
click at [323, 28] on icon "Price change jobs" at bounding box center [316, 31] width 16 height 16
